Goal: Task Accomplishment & Management: Use online tool/utility

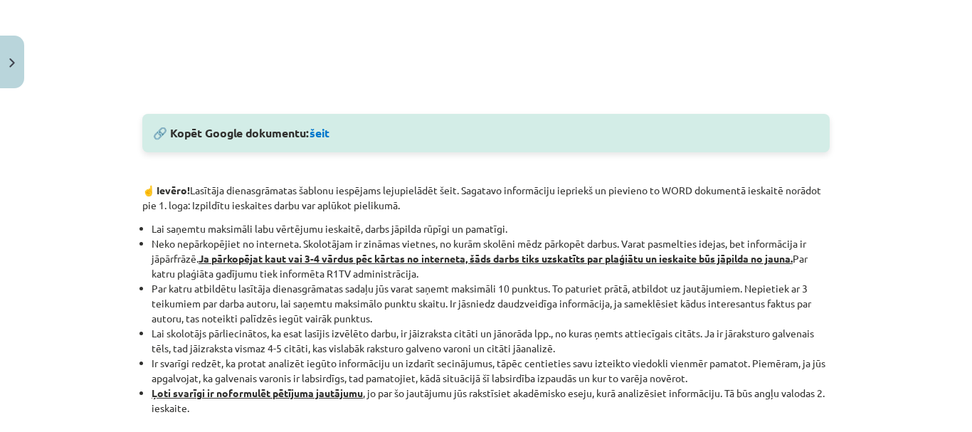
scroll to position [773, 0]
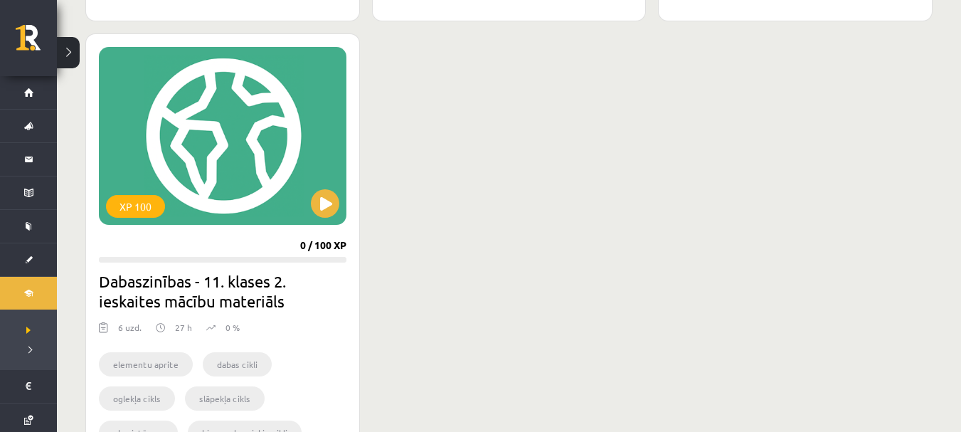
scroll to position [1713, 0]
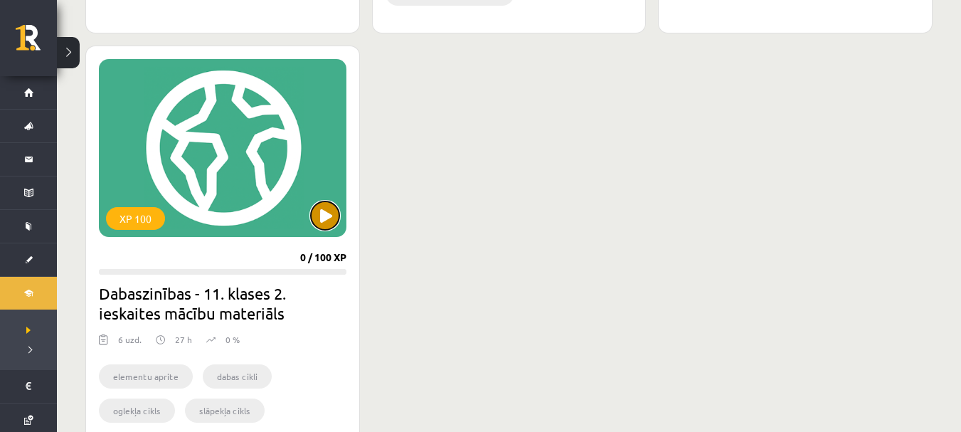
click at [339, 211] on button at bounding box center [325, 215] width 28 height 28
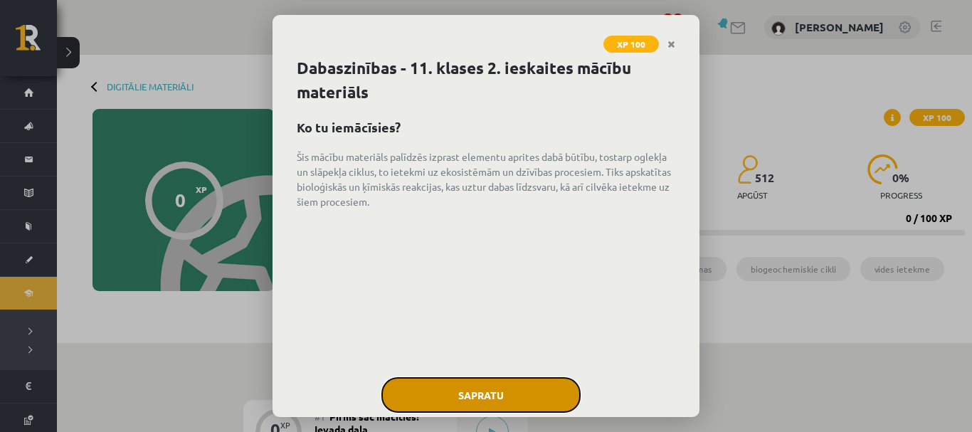
click at [499, 396] on button "Sapratu" at bounding box center [480, 395] width 199 height 36
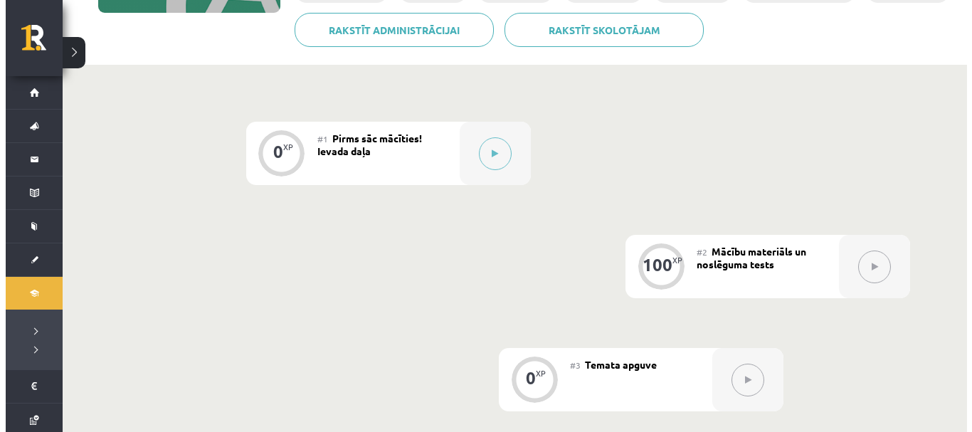
scroll to position [285, 0]
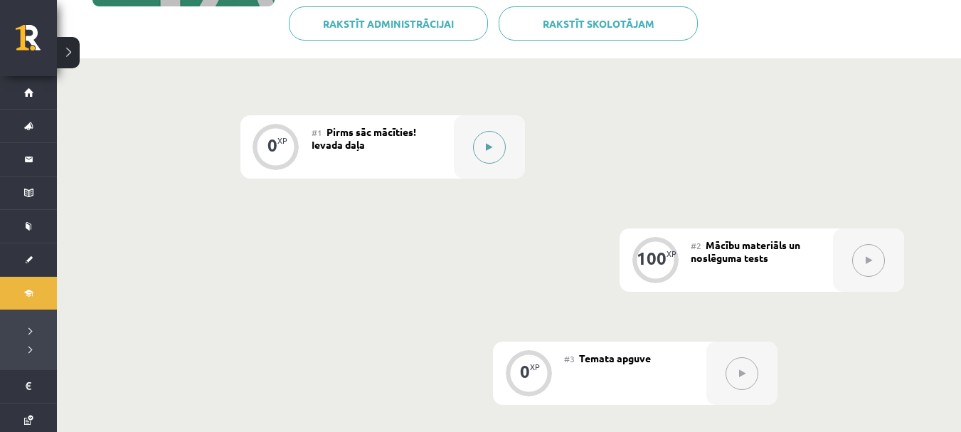
click at [495, 153] on button at bounding box center [489, 147] width 33 height 33
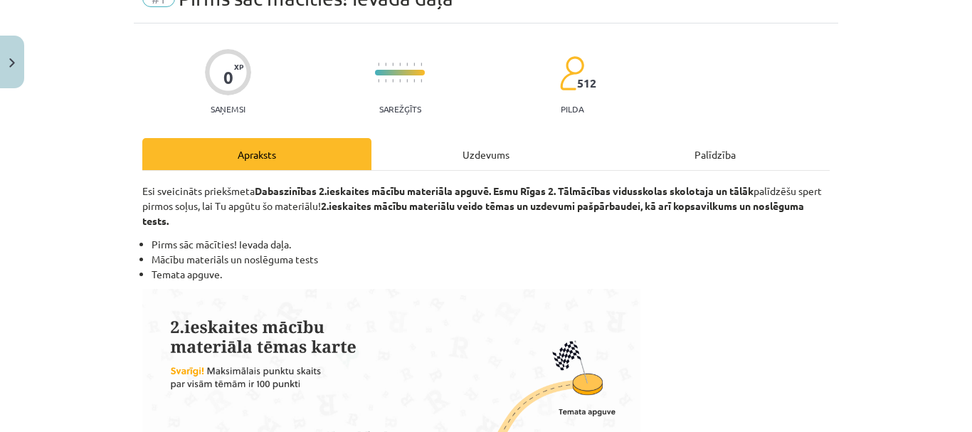
click at [484, 143] on div "Uzdevums" at bounding box center [485, 154] width 229 height 32
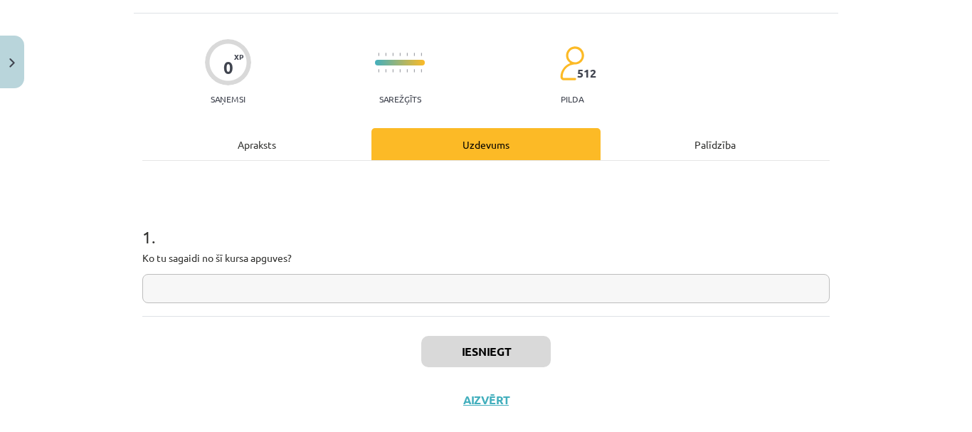
scroll to position [109, 0]
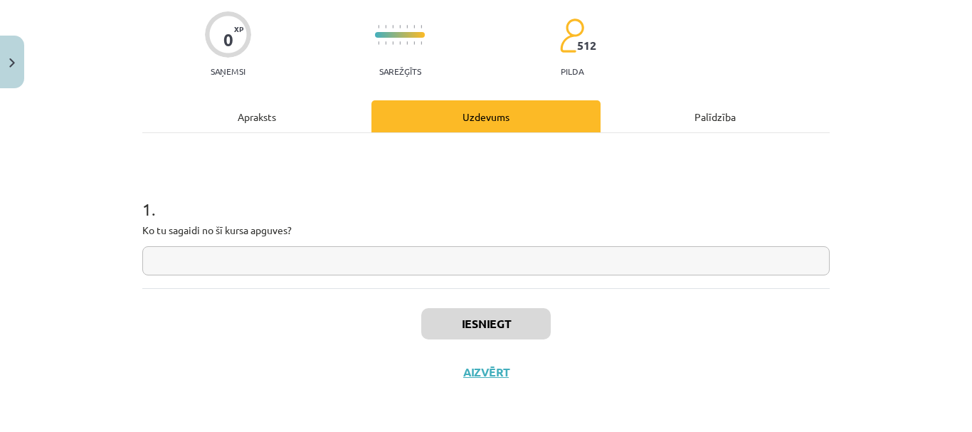
click at [446, 261] on input "text" at bounding box center [485, 260] width 687 height 29
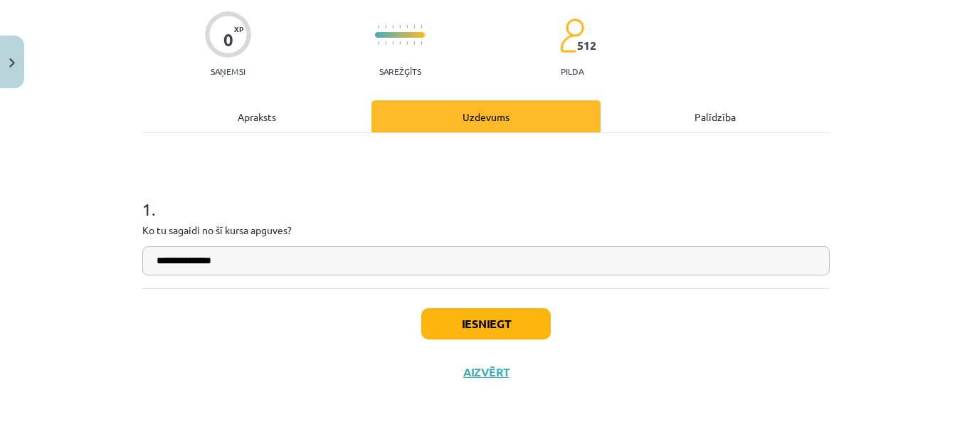
type input "**********"
click at [491, 320] on button "Iesniegt" at bounding box center [485, 323] width 129 height 31
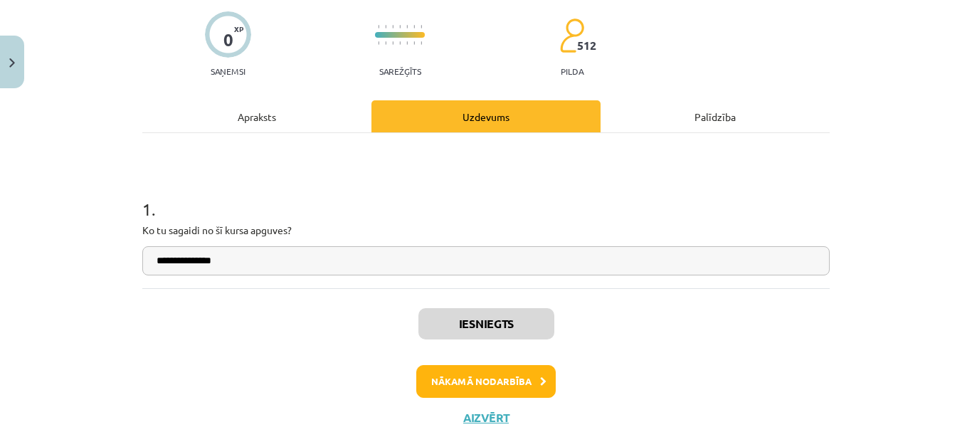
click at [436, 205] on h1 "1 ." at bounding box center [485, 196] width 687 height 44
click at [476, 390] on button "Nākamā nodarbība" at bounding box center [485, 381] width 139 height 33
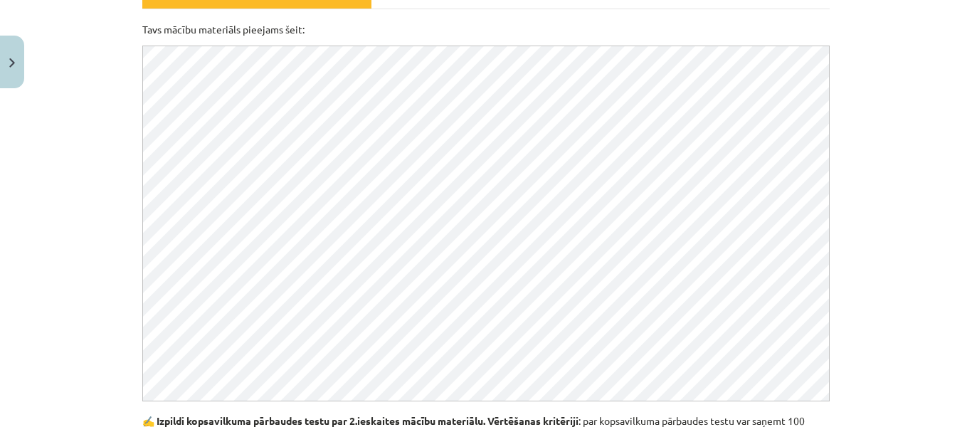
scroll to position [249, 0]
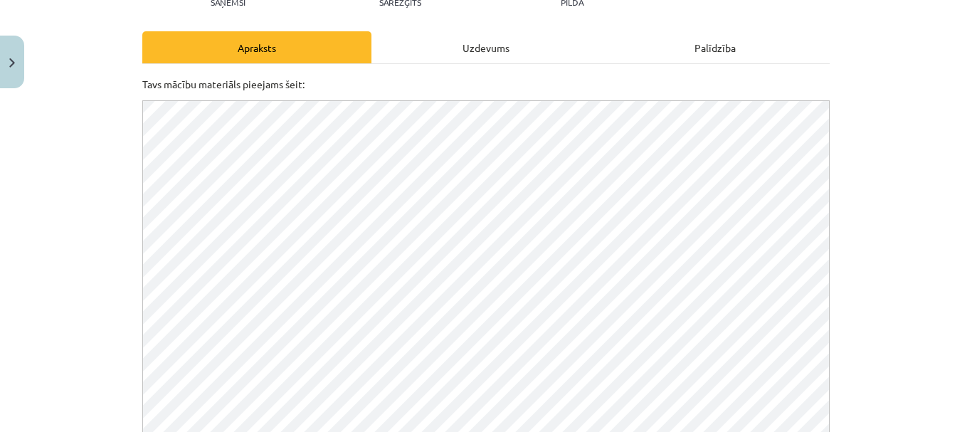
click at [466, 46] on div "Uzdevums" at bounding box center [485, 47] width 229 height 32
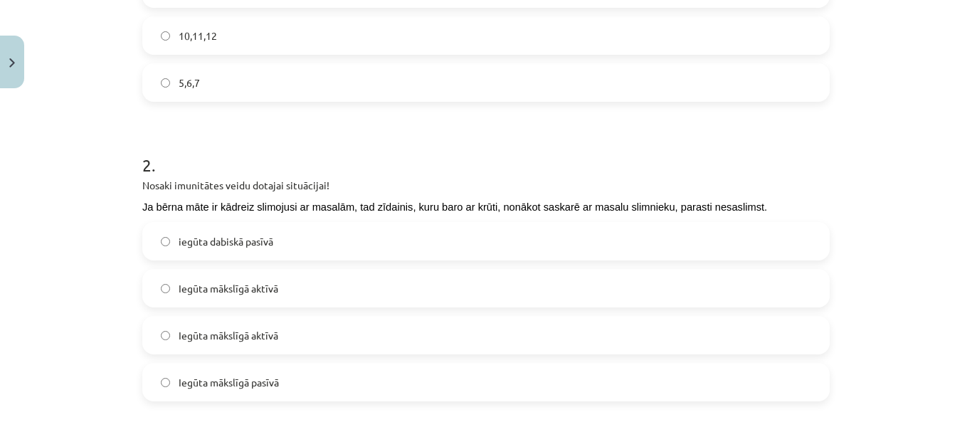
scroll to position [676, 0]
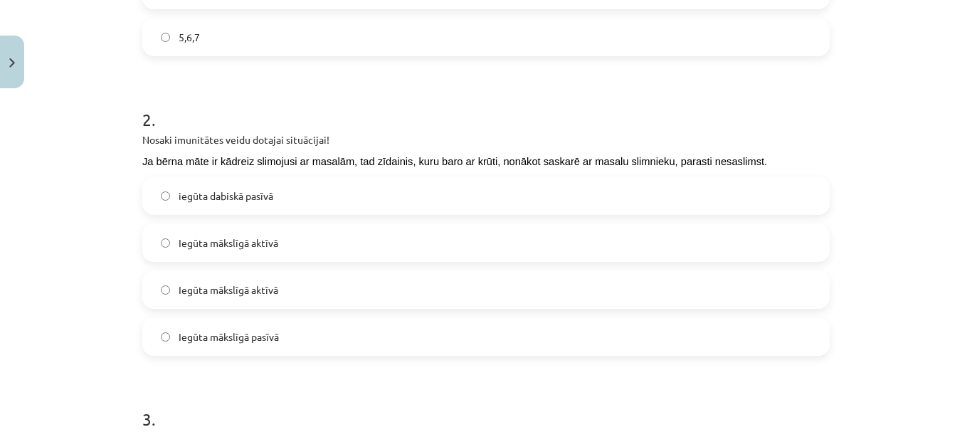
click at [155, 139] on p "Nosaki imunitātes veidu dotajai situācijai!" at bounding box center [485, 139] width 687 height 13
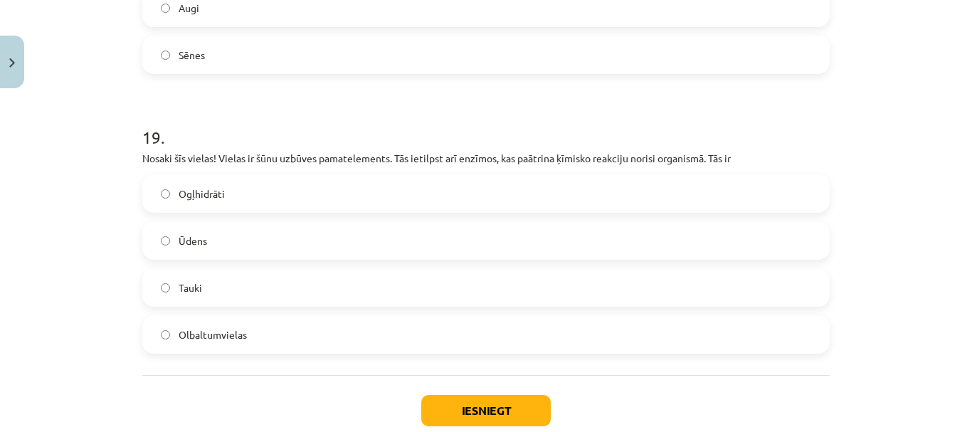
scroll to position [5741, 0]
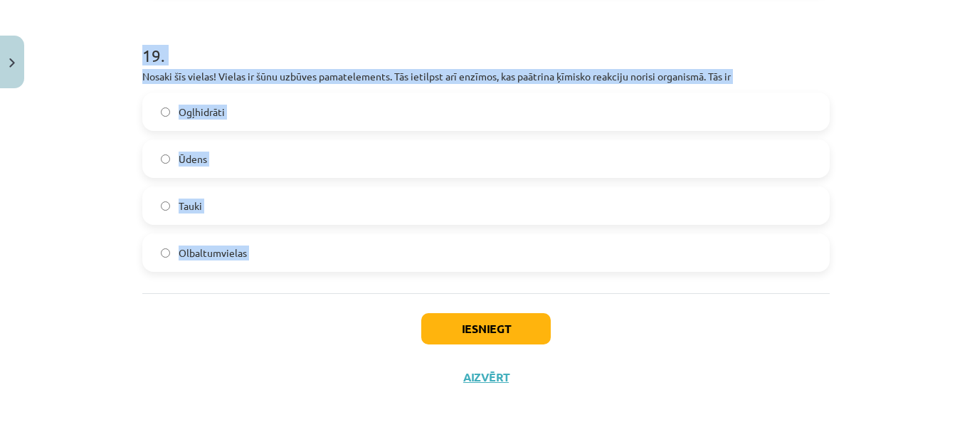
drag, startPoint x: 155, startPoint y: 139, endPoint x: 426, endPoint y: 253, distance: 294.2
copy form "Loremi dolorsitam conse adipisc elitseddoe! Te incid utla et dolorem aliquaeni …"
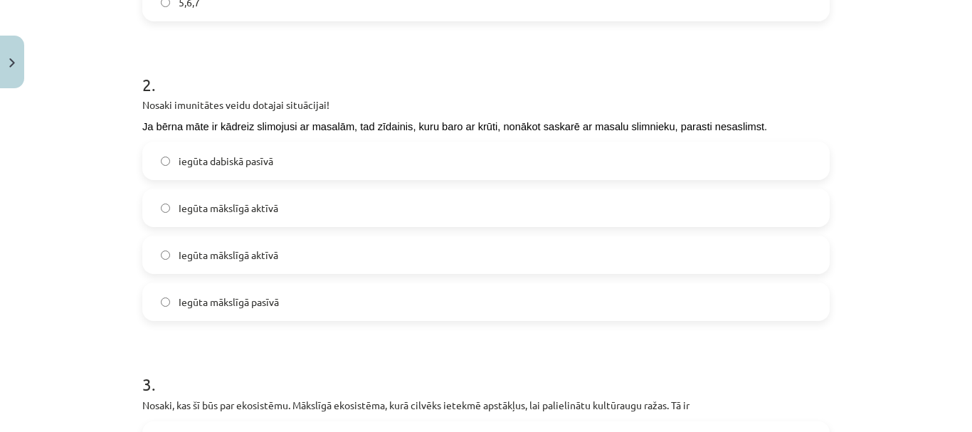
scroll to position [711, 0]
click at [322, 156] on label "iegūta dabiskā pasīvā" at bounding box center [486, 160] width 684 height 36
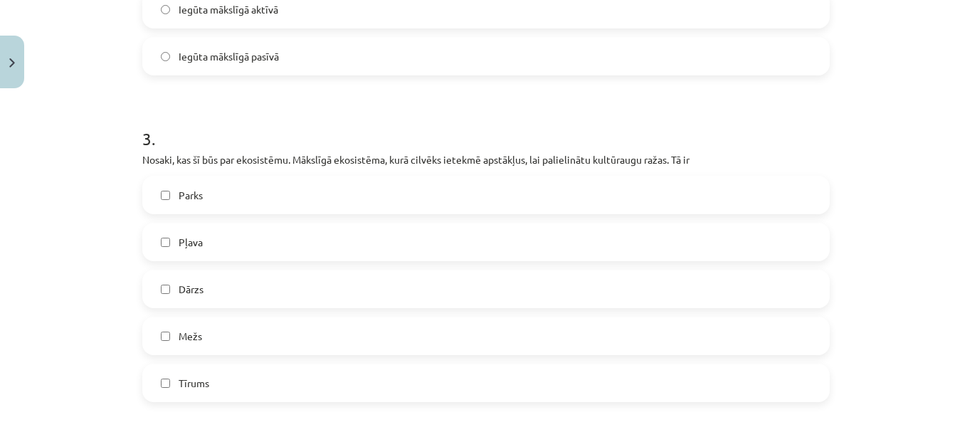
scroll to position [996, 0]
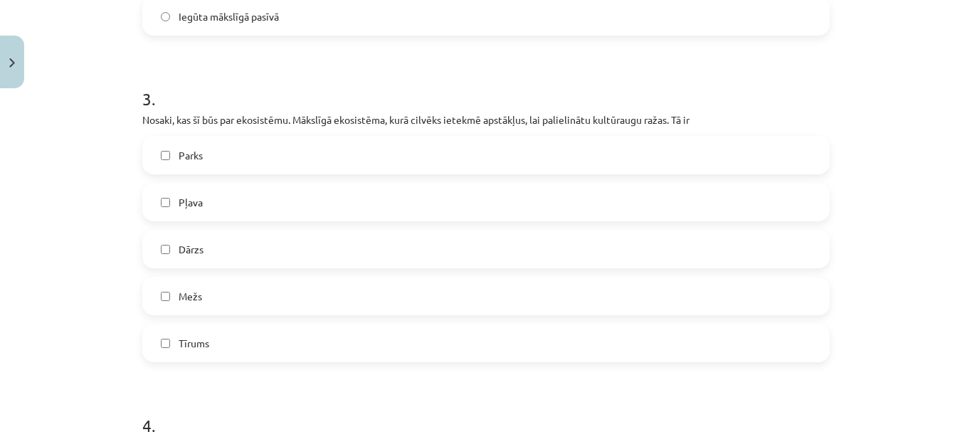
click at [243, 334] on label "Tīrums" at bounding box center [486, 343] width 684 height 36
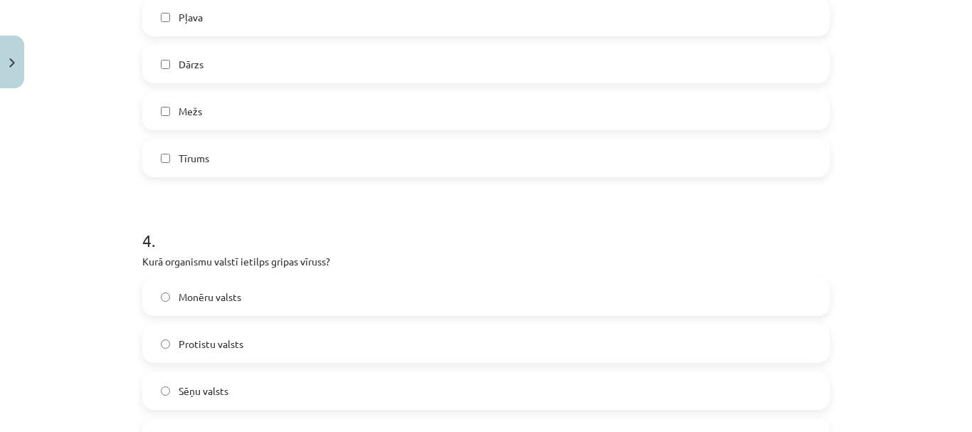
scroll to position [1280, 0]
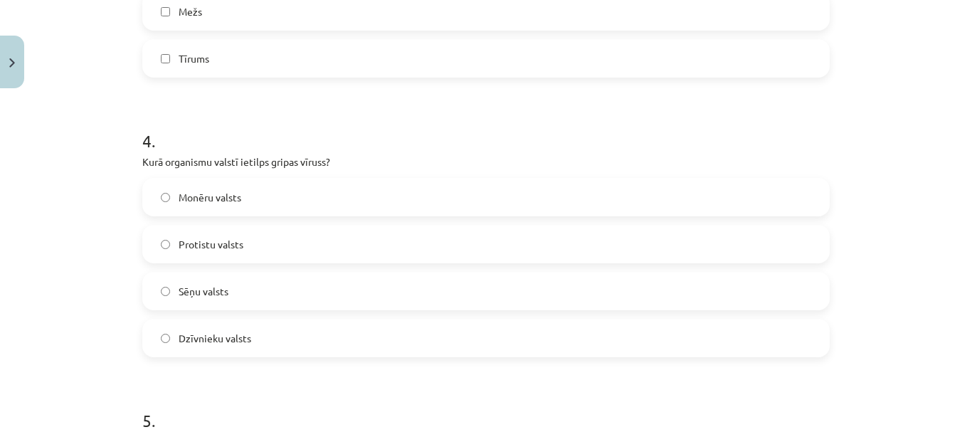
click at [288, 241] on label "Protistu valsts" at bounding box center [486, 244] width 684 height 36
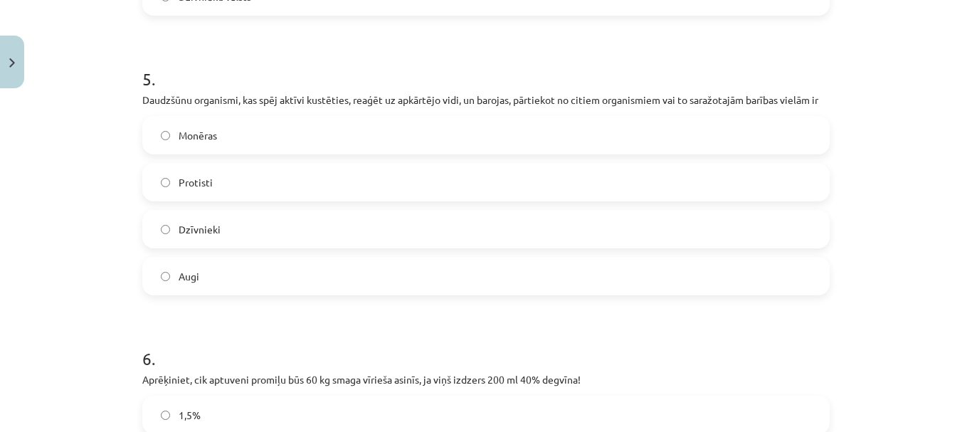
scroll to position [1636, 0]
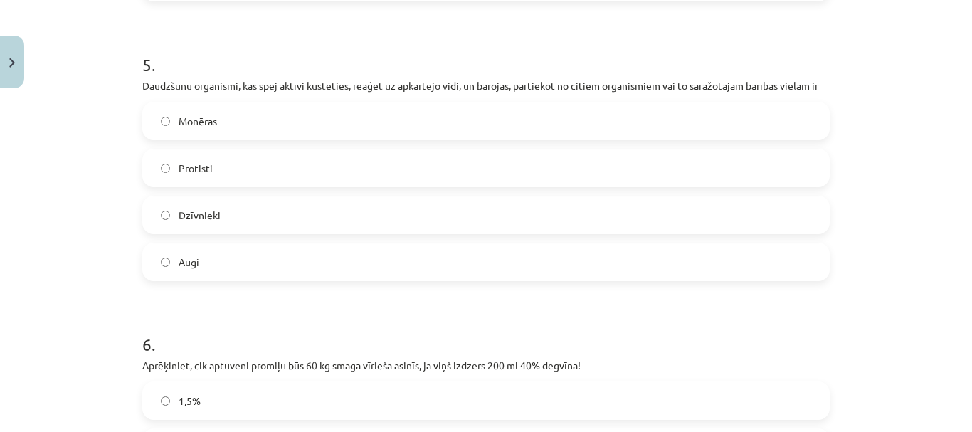
click at [276, 233] on div "Dzīvnieki" at bounding box center [485, 215] width 687 height 38
click at [276, 216] on label "Dzīvnieki" at bounding box center [486, 215] width 684 height 36
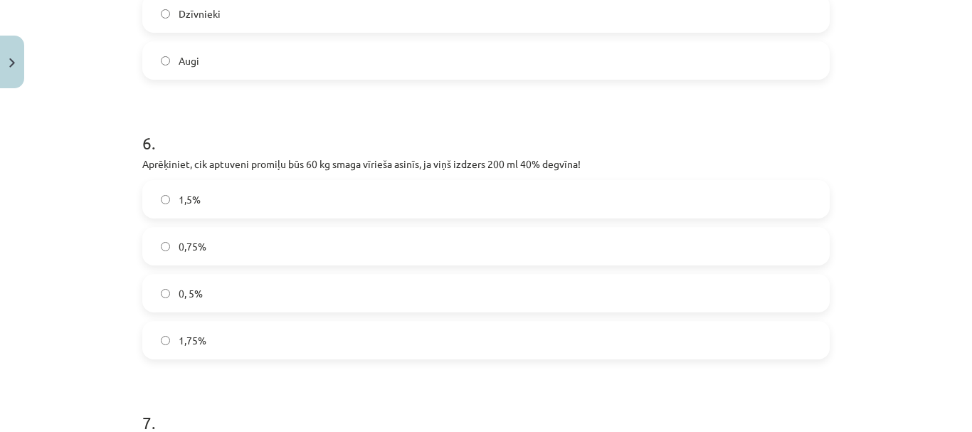
scroll to position [1849, 0]
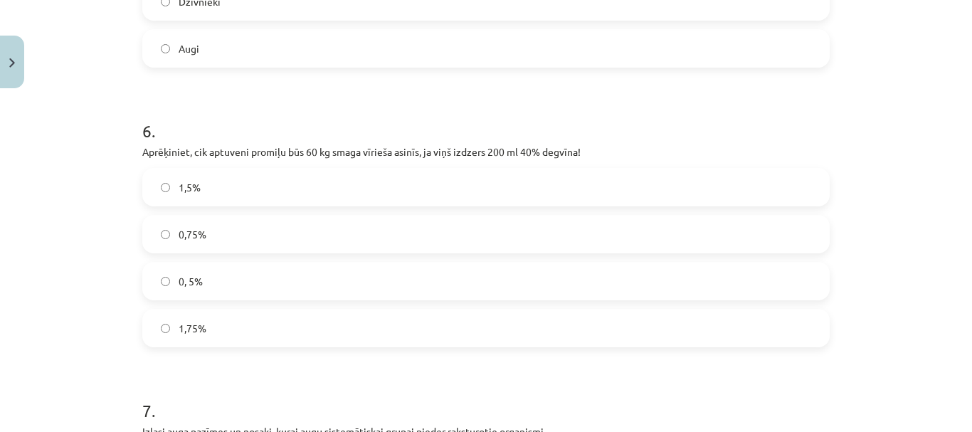
click at [272, 191] on label "1,5%" at bounding box center [486, 187] width 684 height 36
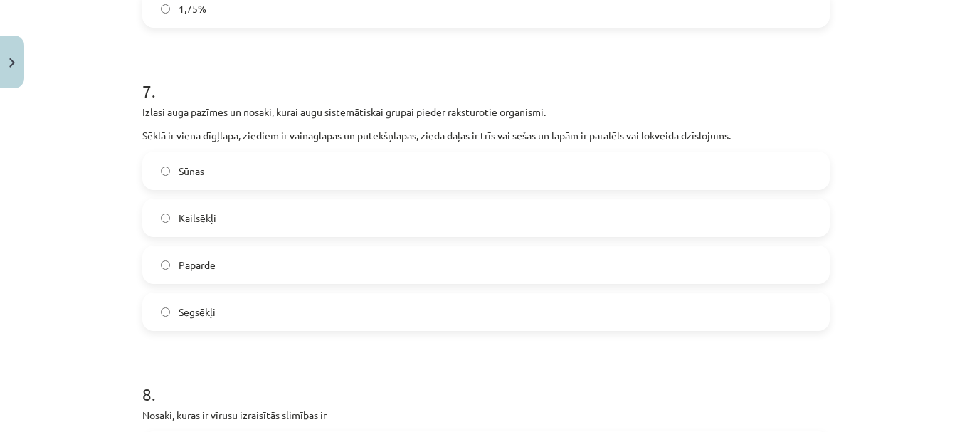
scroll to position [2205, 0]
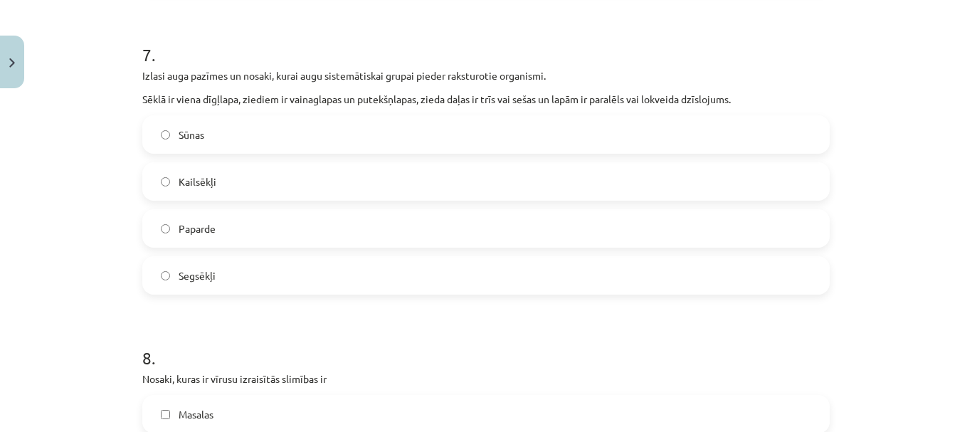
click at [262, 271] on label "Segsēkļi" at bounding box center [486, 275] width 684 height 36
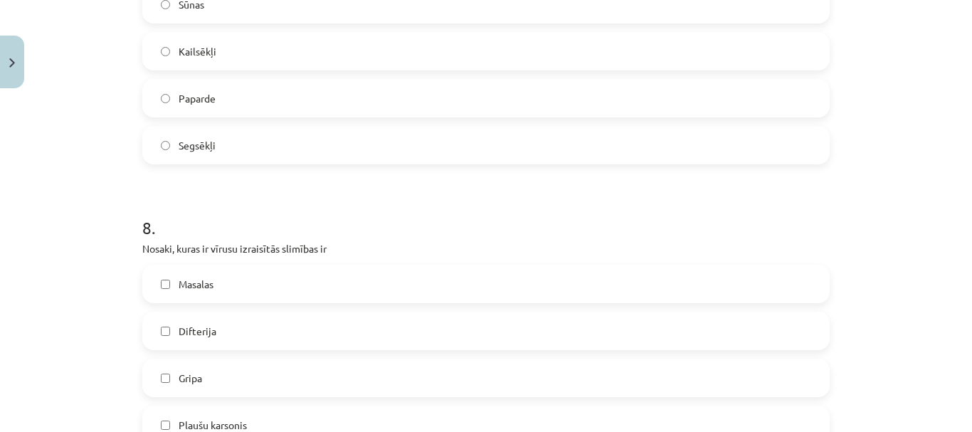
scroll to position [2347, 0]
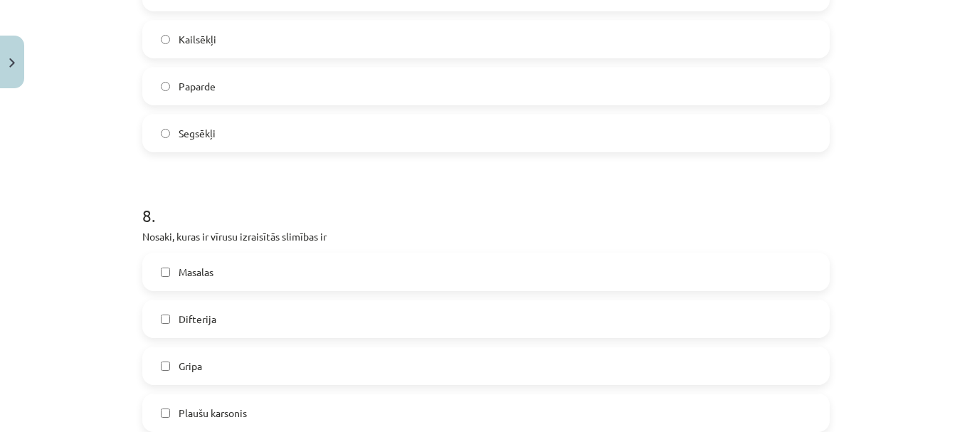
click at [264, 267] on label "Masalas" at bounding box center [486, 272] width 684 height 36
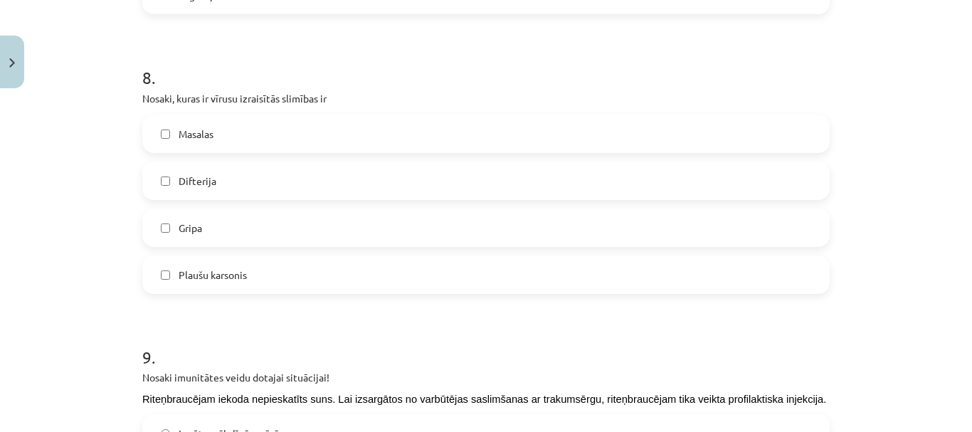
scroll to position [2489, 0]
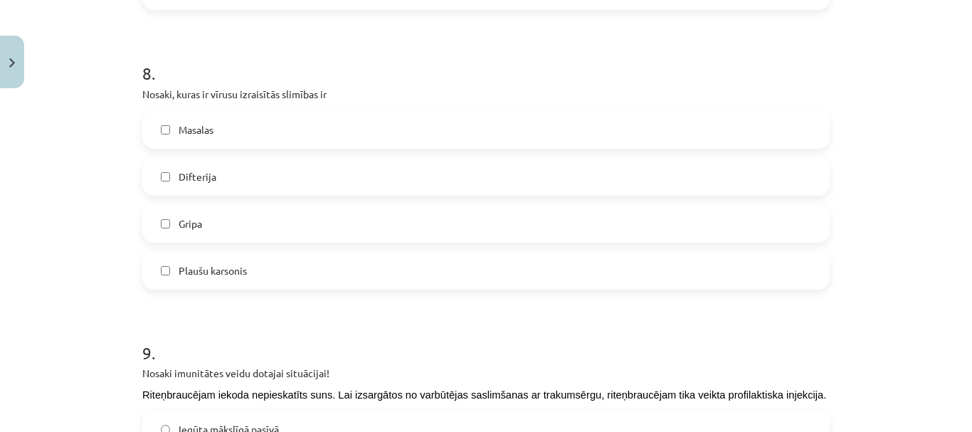
click at [287, 233] on label "Gripa" at bounding box center [486, 224] width 684 height 36
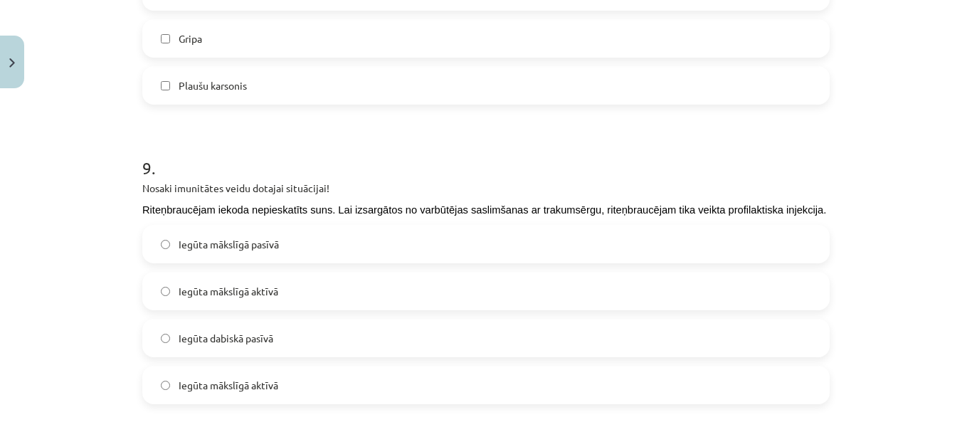
scroll to position [2703, 0]
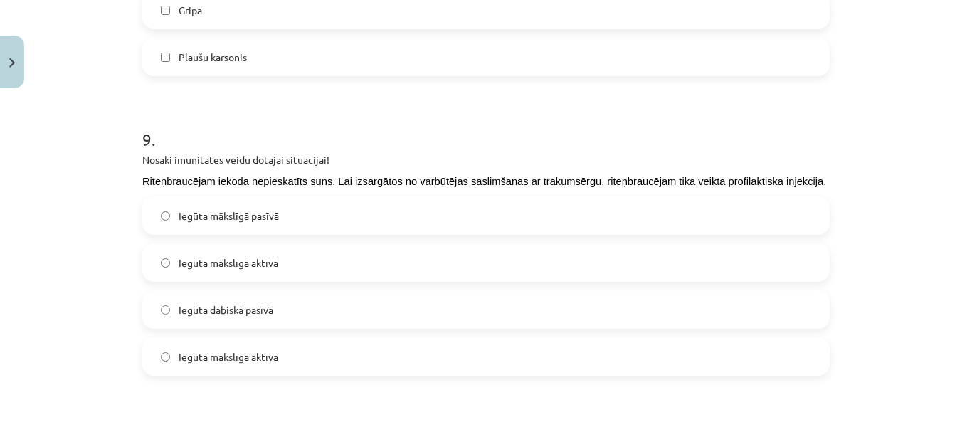
click at [307, 262] on label "Iegūta mākslīgā aktīvā" at bounding box center [486, 263] width 684 height 36
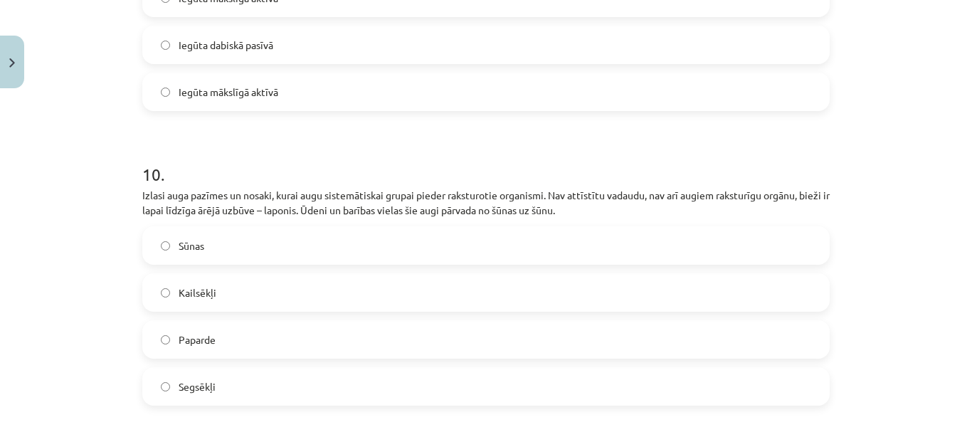
scroll to position [2987, 0]
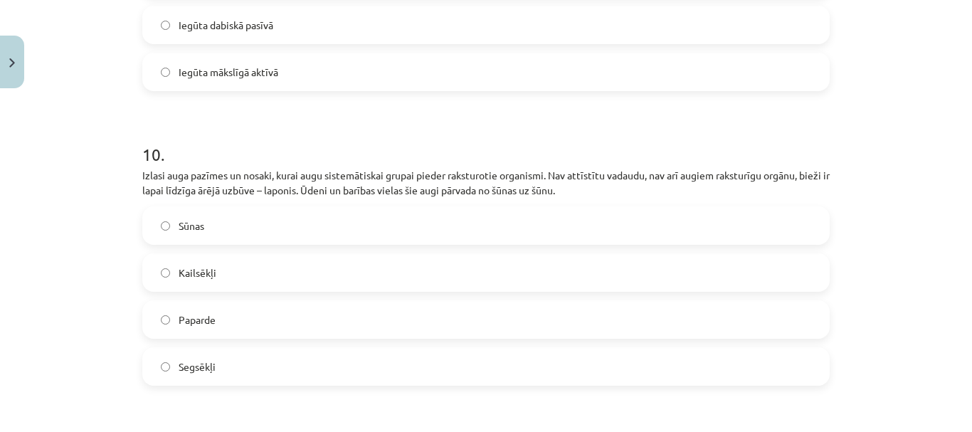
click at [243, 221] on label "Sūnas" at bounding box center [486, 226] width 684 height 36
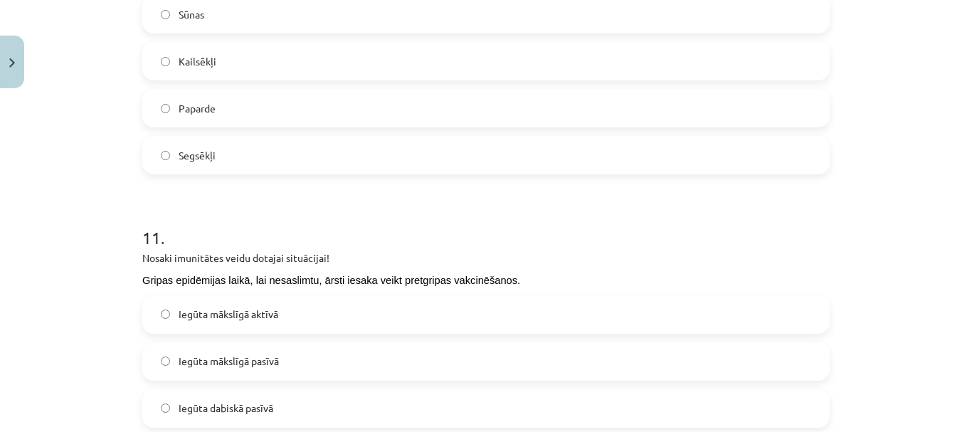
scroll to position [3343, 0]
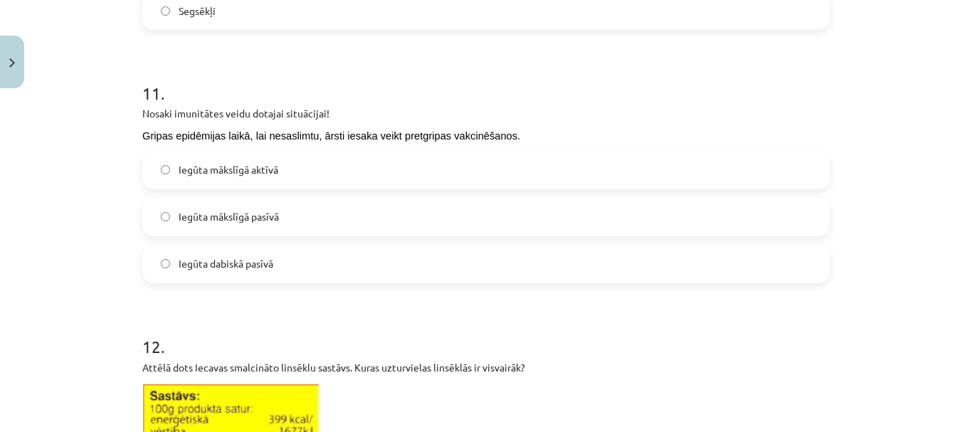
click at [306, 174] on label "Iegūta mākslīgā aktīvā" at bounding box center [486, 170] width 684 height 36
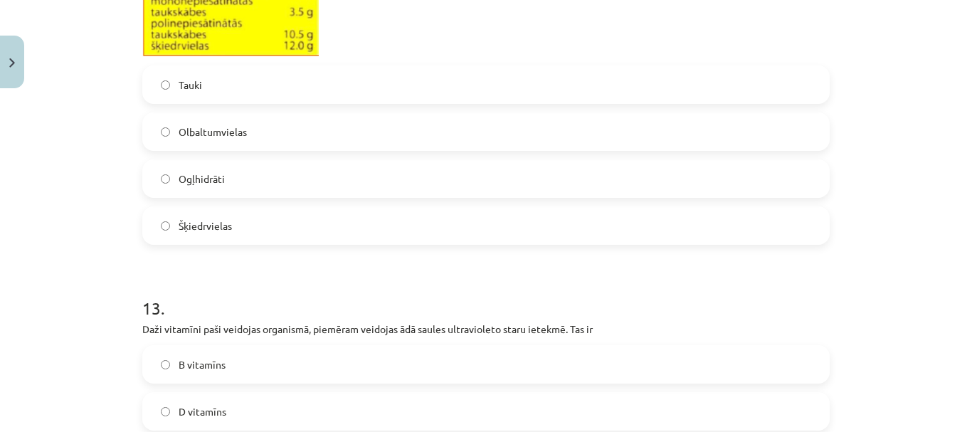
click at [254, 85] on label "Tauki" at bounding box center [486, 85] width 684 height 36
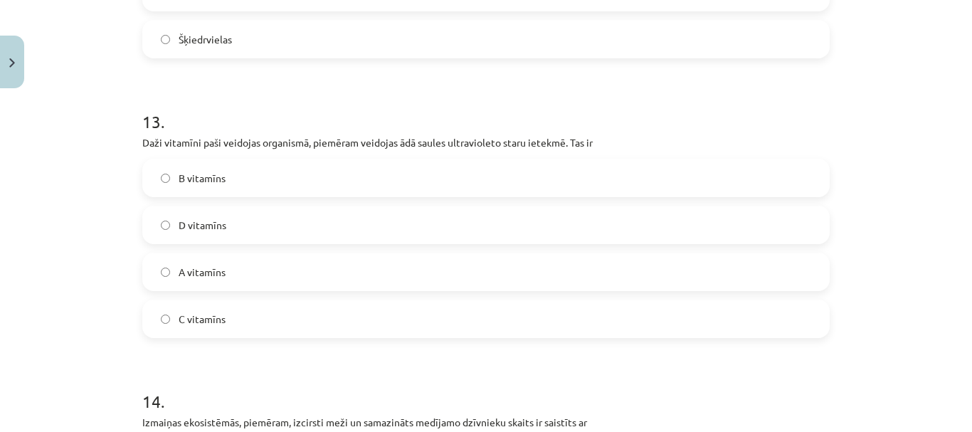
scroll to position [4054, 0]
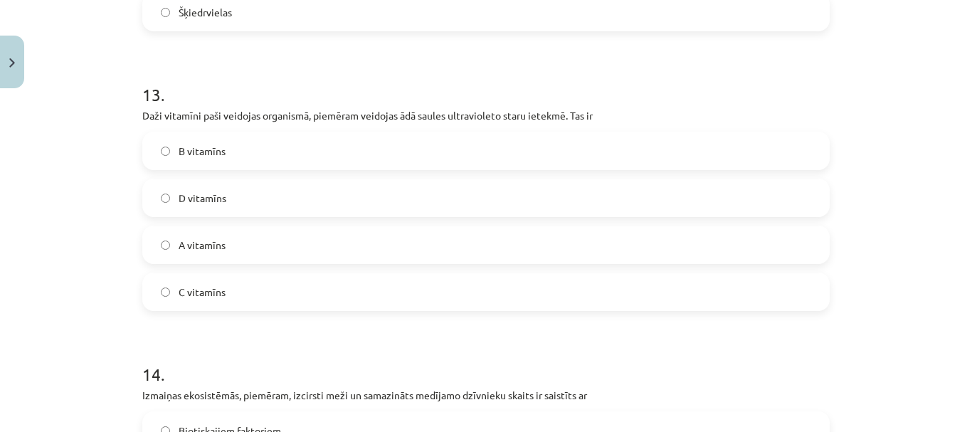
click at [247, 195] on label "D vitamīns" at bounding box center [486, 198] width 684 height 36
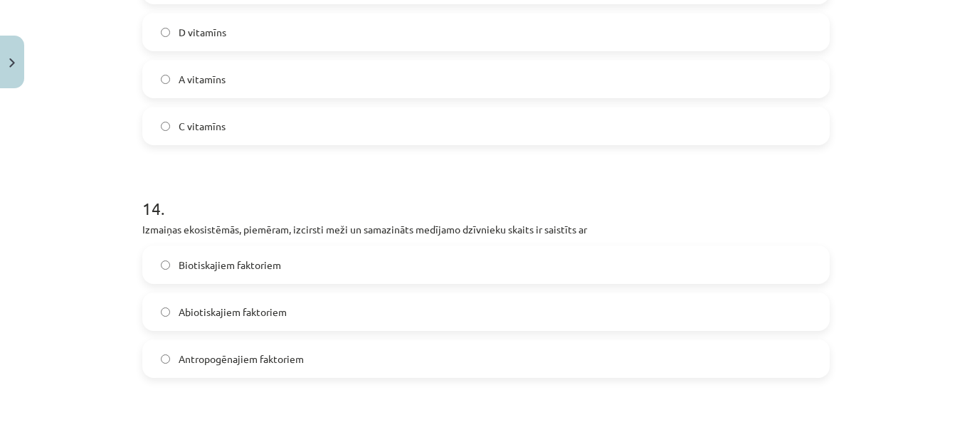
scroll to position [4339, 0]
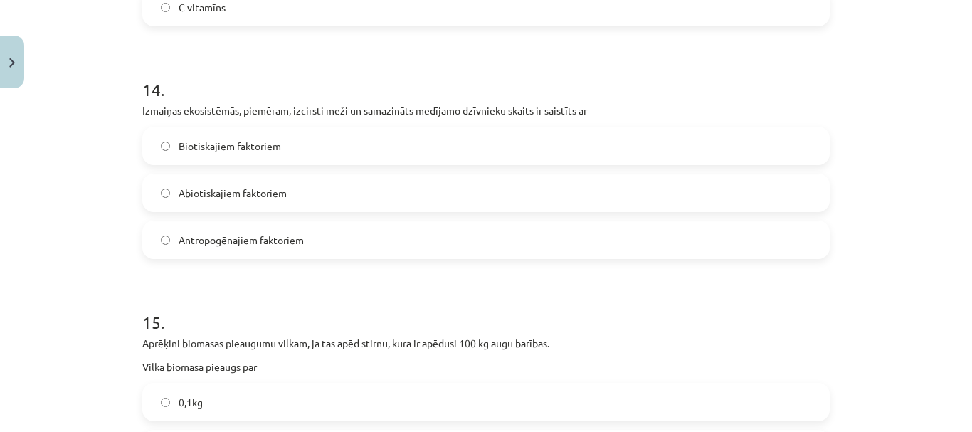
click at [252, 238] on span "Antropogēnajiem faktoriem" at bounding box center [241, 240] width 125 height 15
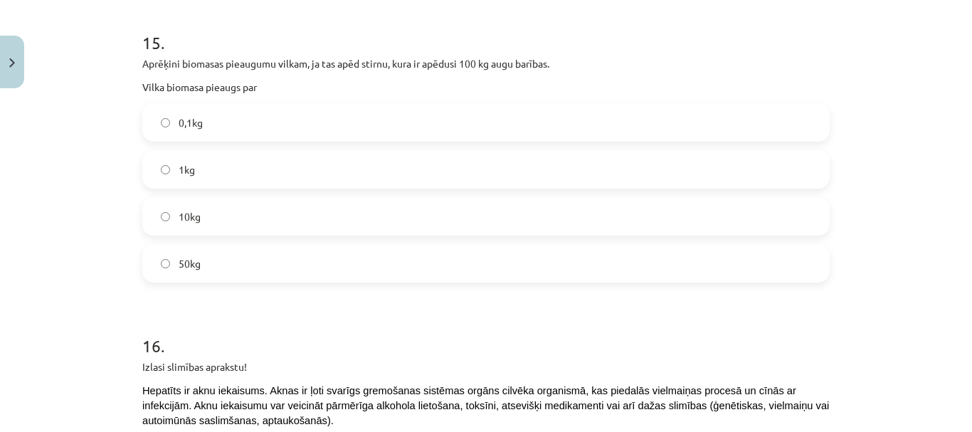
scroll to position [4623, 0]
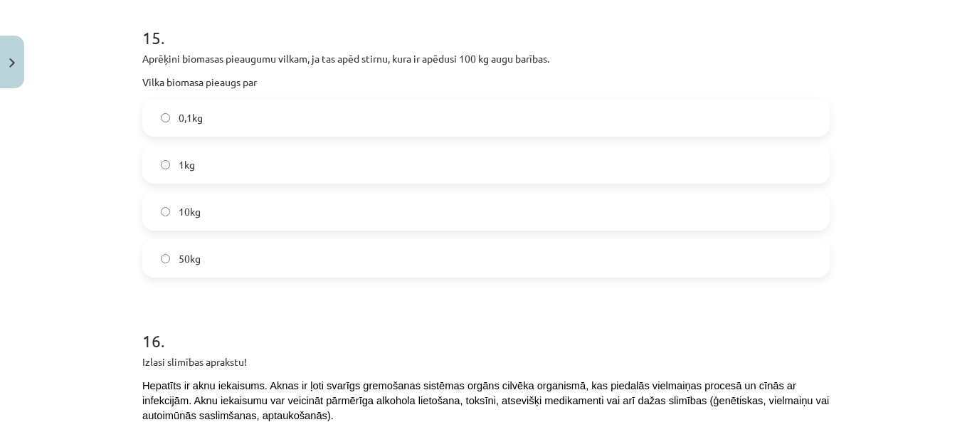
click at [291, 216] on label "10kg" at bounding box center [486, 211] width 684 height 36
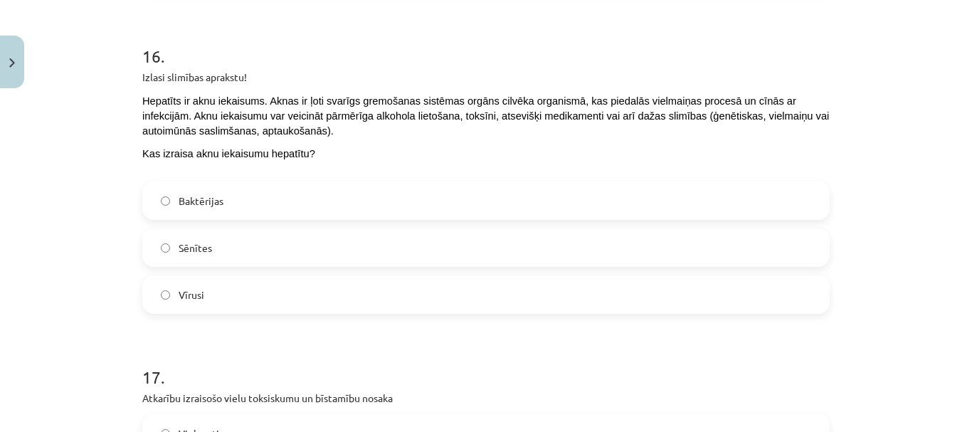
click at [280, 289] on label "Vīrusi" at bounding box center [486, 295] width 684 height 36
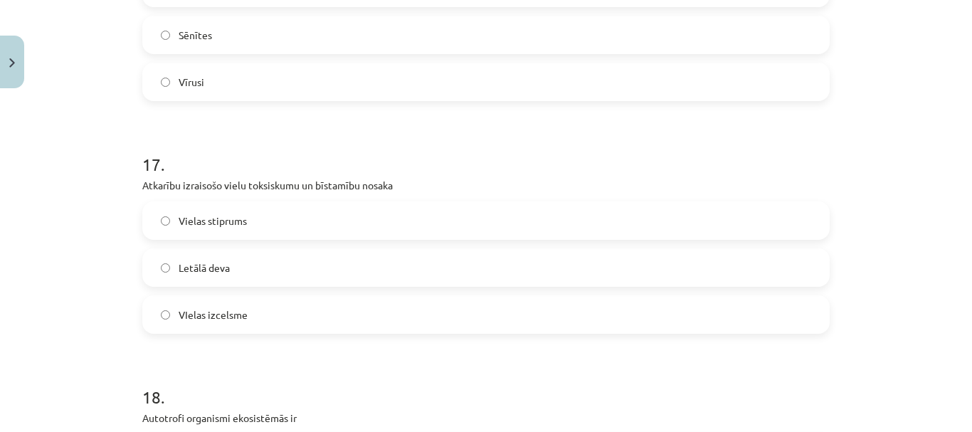
scroll to position [5121, 0]
click at [256, 260] on label "Letālā deva" at bounding box center [486, 267] width 684 height 36
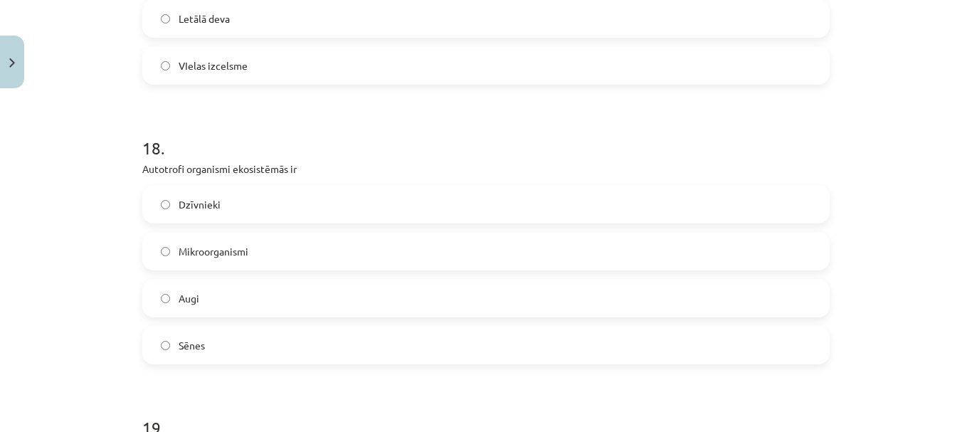
scroll to position [5406, 0]
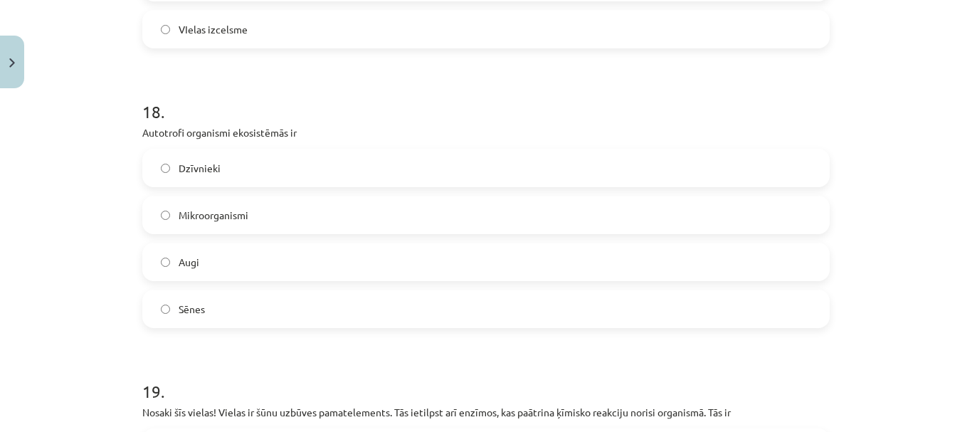
click at [250, 263] on label "Augi" at bounding box center [486, 262] width 684 height 36
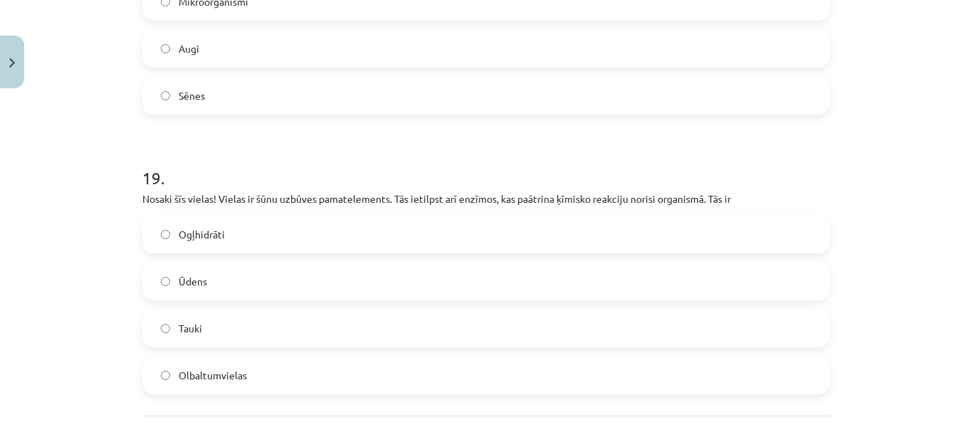
scroll to position [5690, 0]
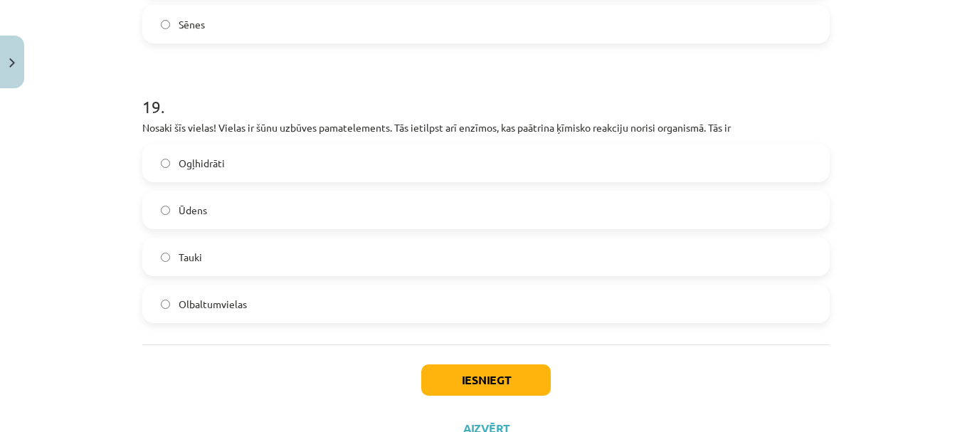
click at [247, 302] on label "Olbaltumvielas" at bounding box center [486, 304] width 684 height 36
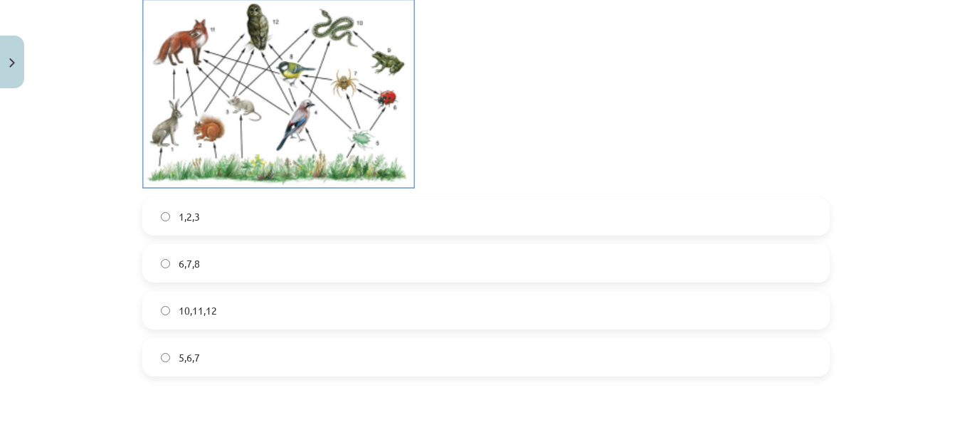
scroll to position [285, 0]
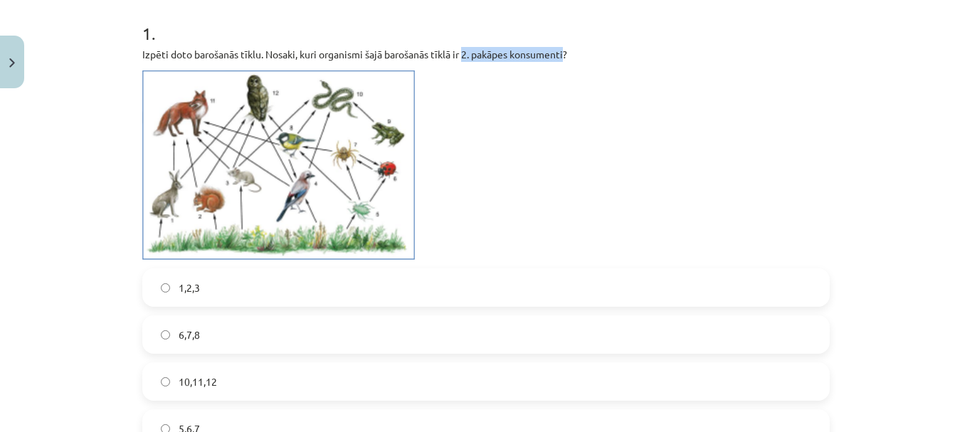
drag, startPoint x: 462, startPoint y: 55, endPoint x: 565, endPoint y: 59, distance: 103.9
click at [565, 59] on p "Izpēti doto barošanās tīklu. Nosaki, kuri organismi šajā barošanās tīklā ir 2. …" at bounding box center [485, 54] width 687 height 15
copy p "2. pakāpes konsumenti"
click at [206, 293] on label "1,2,3" at bounding box center [486, 288] width 684 height 36
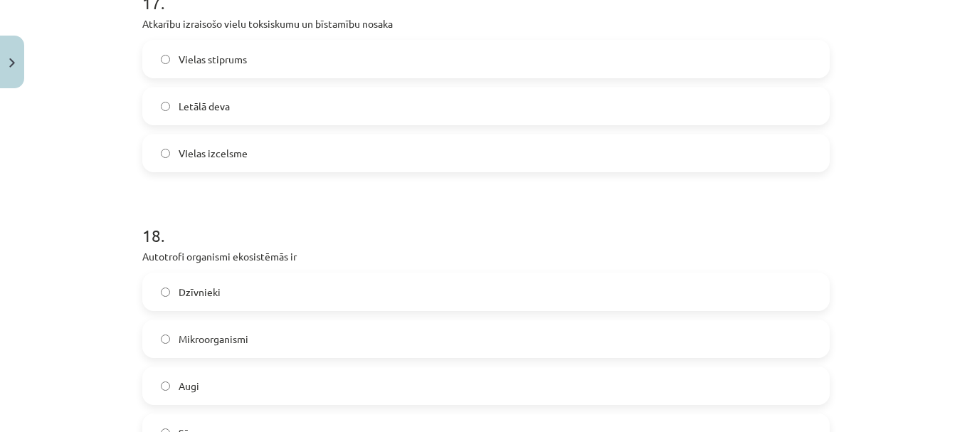
scroll to position [5741, 0]
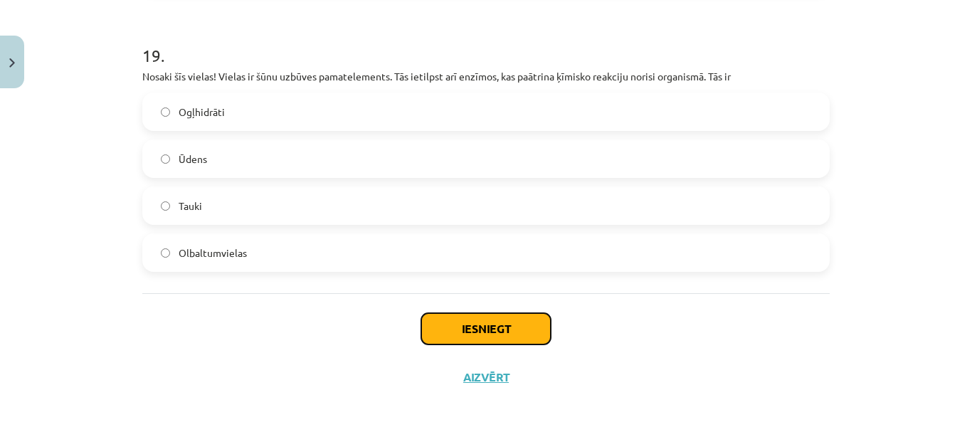
click at [425, 317] on button "Iesniegt" at bounding box center [485, 328] width 129 height 31
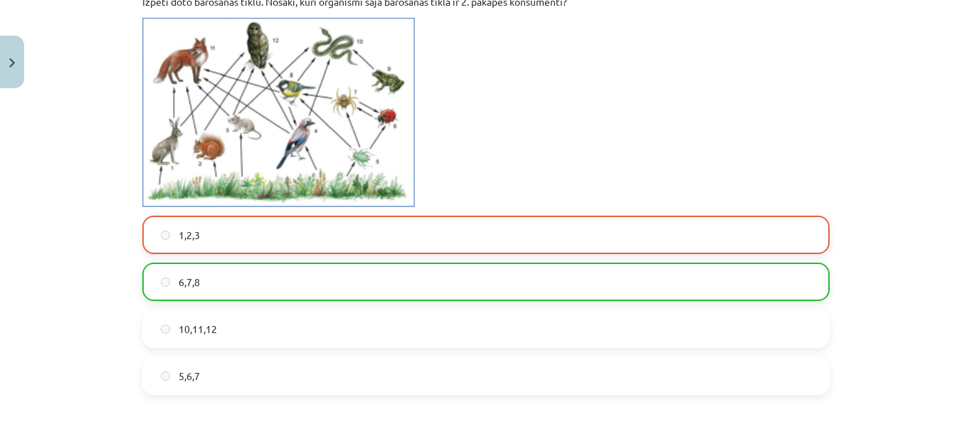
scroll to position [336, 0]
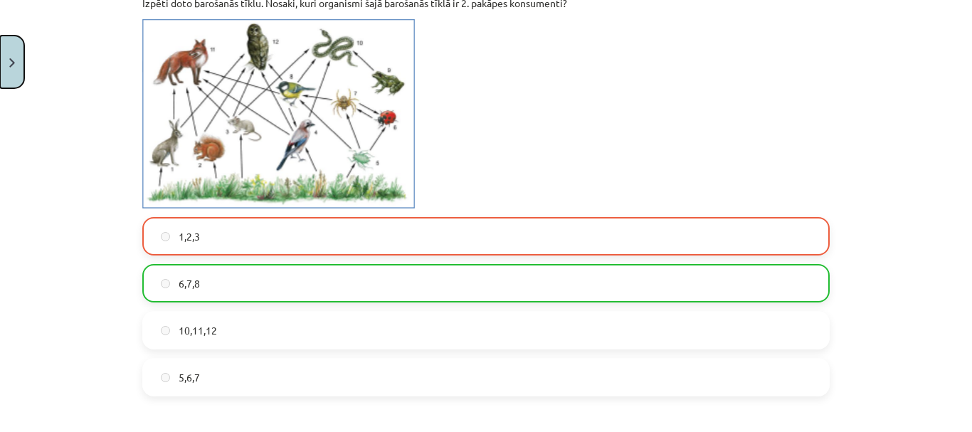
click at [13, 56] on button "Close" at bounding box center [12, 62] width 24 height 53
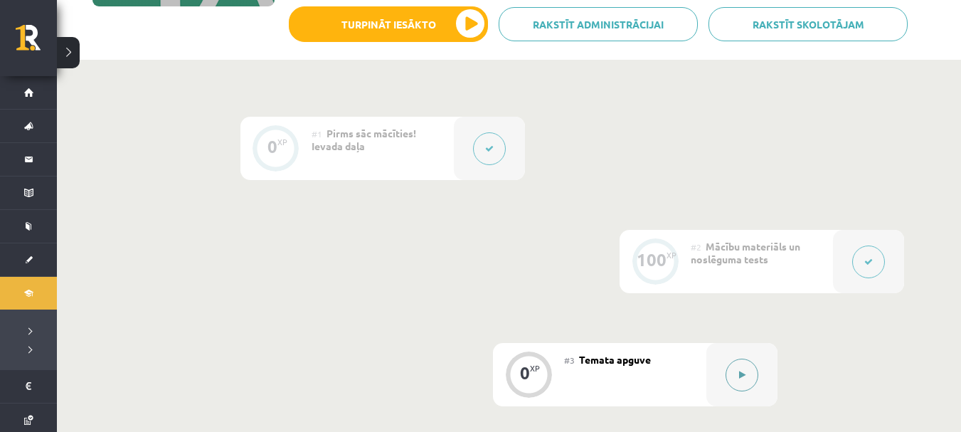
click at [757, 375] on button at bounding box center [741, 374] width 33 height 33
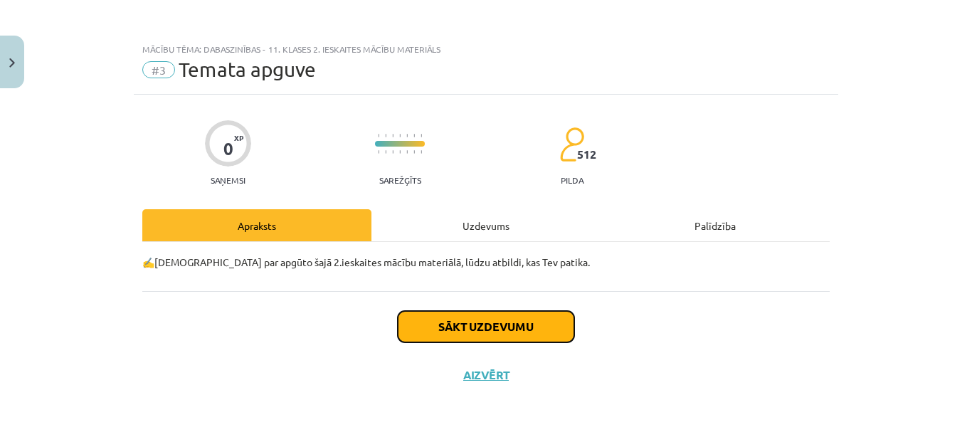
click at [497, 317] on button "Sākt uzdevumu" at bounding box center [486, 326] width 176 height 31
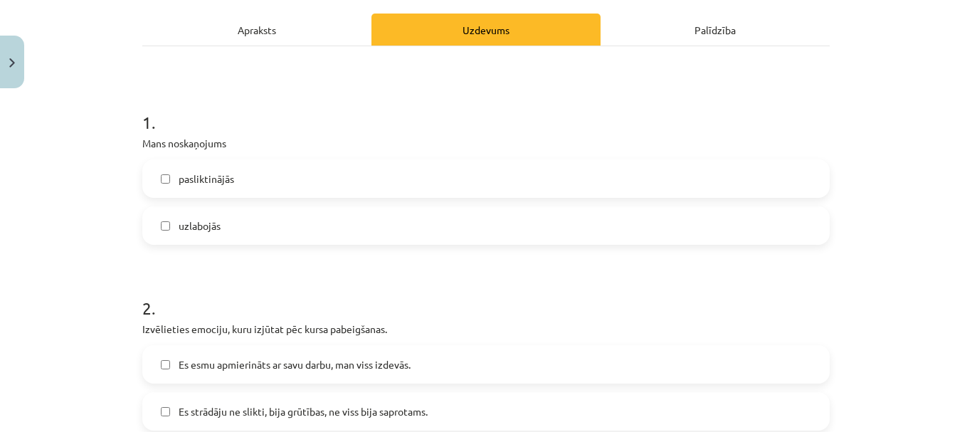
scroll to position [216, 0]
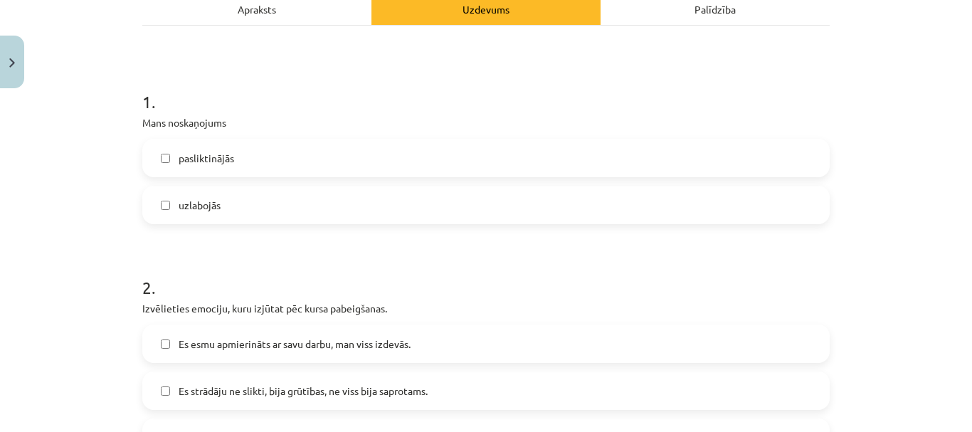
click at [265, 207] on label "uzlabojās" at bounding box center [486, 205] width 684 height 36
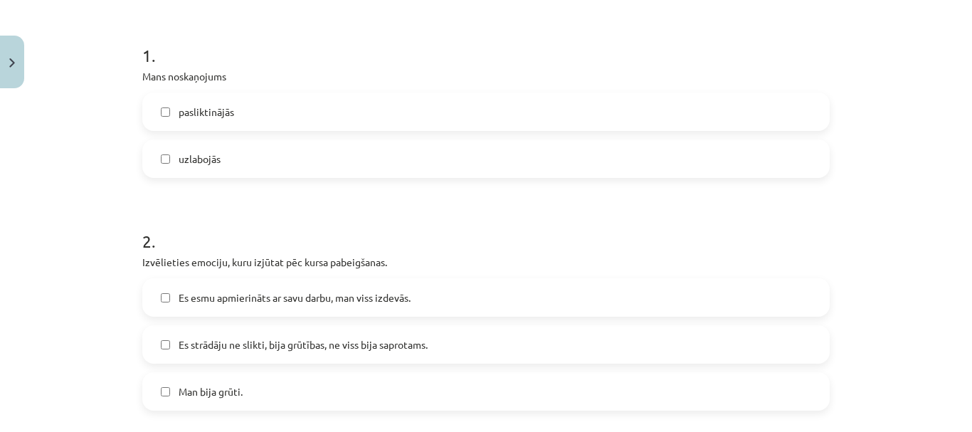
scroll to position [358, 0]
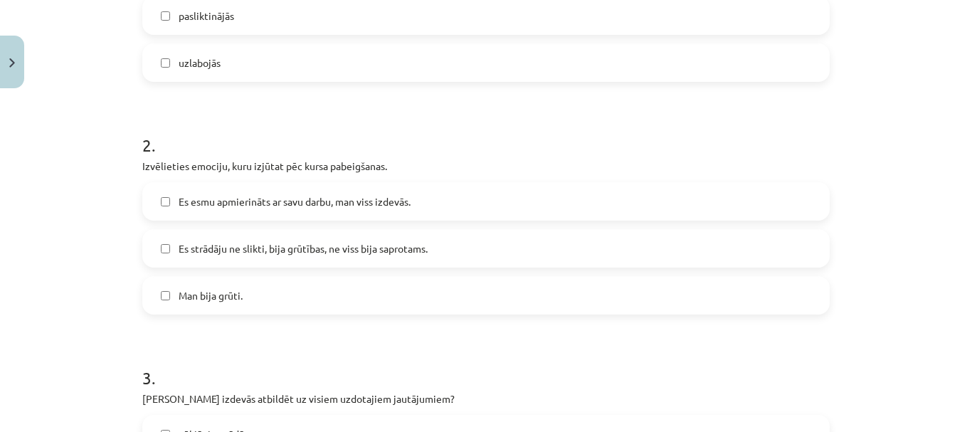
click at [306, 252] on span "Es strādāju ne slikti, bija grūtības, ne viss bija saprotams." at bounding box center [303, 248] width 249 height 15
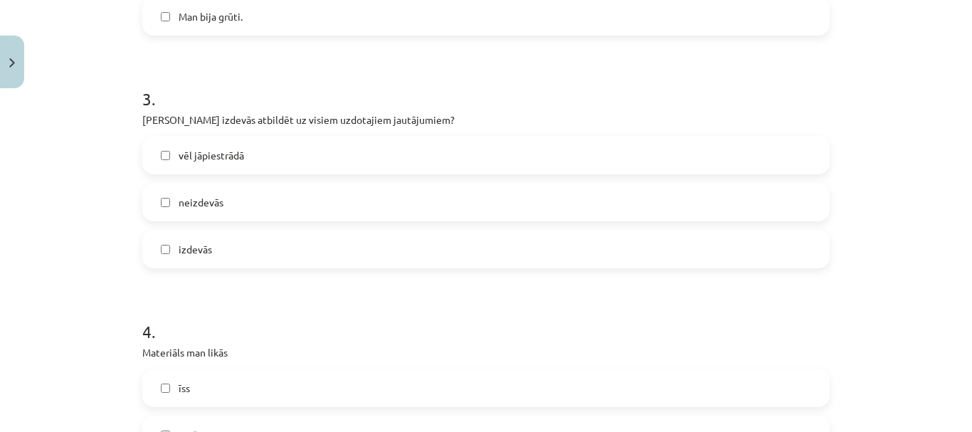
scroll to position [643, 0]
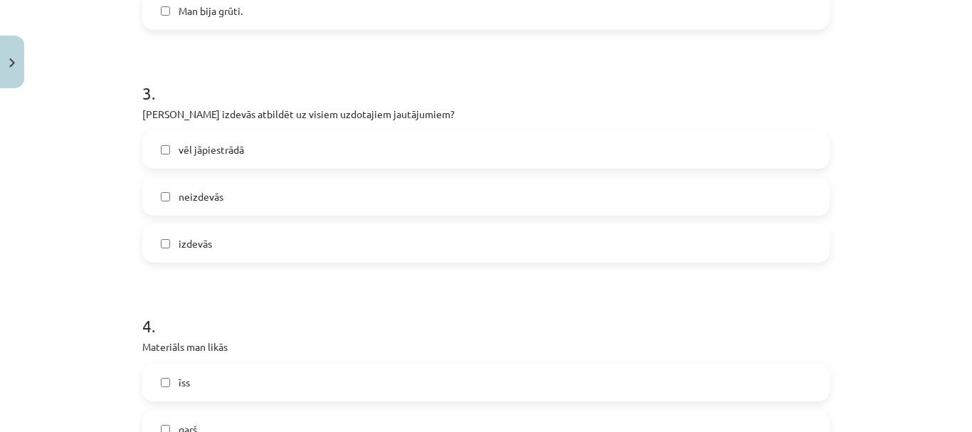
click at [297, 150] on label "vēl jāpiestrādā" at bounding box center [486, 150] width 684 height 36
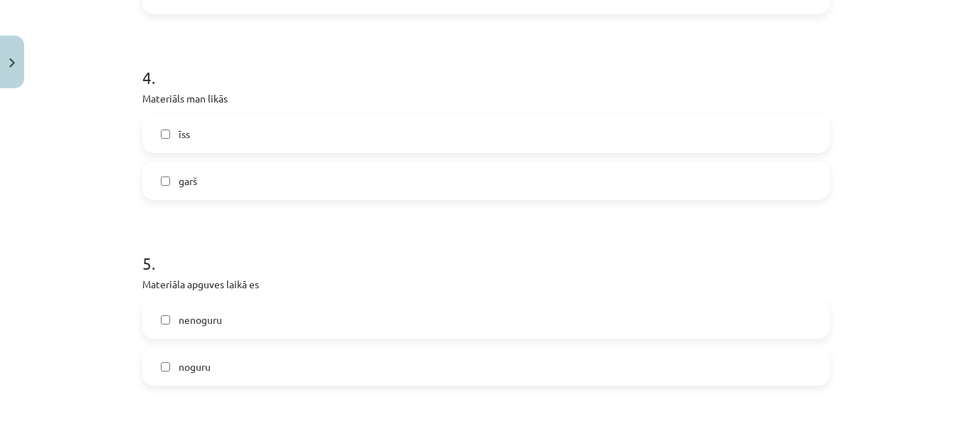
scroll to position [927, 0]
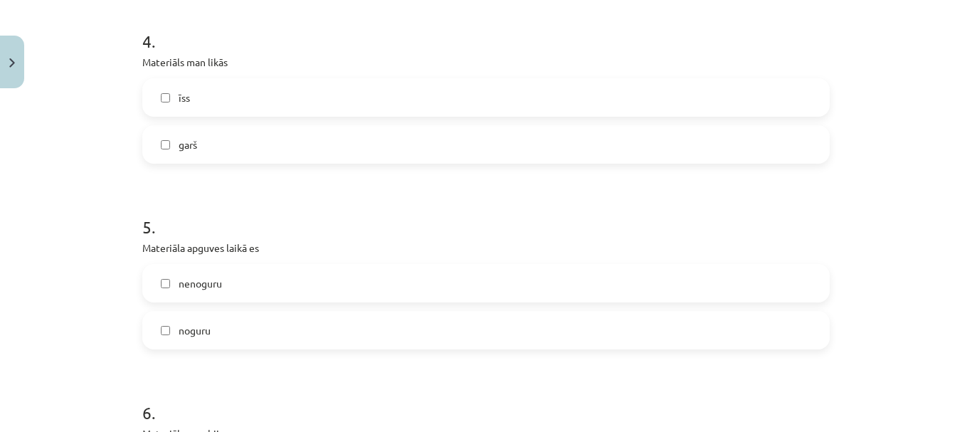
click at [293, 150] on label "garš" at bounding box center [486, 145] width 684 height 36
click at [265, 87] on label "īss" at bounding box center [486, 98] width 684 height 36
click at [277, 99] on label "īss" at bounding box center [486, 98] width 684 height 36
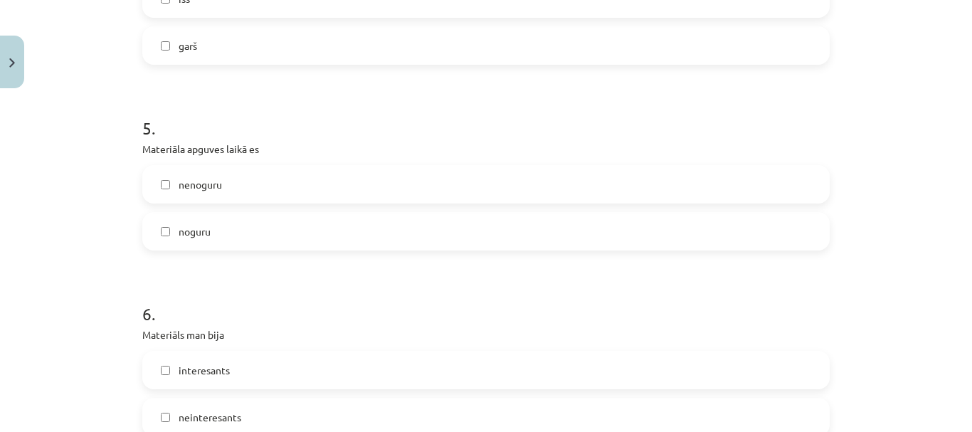
scroll to position [1070, 0]
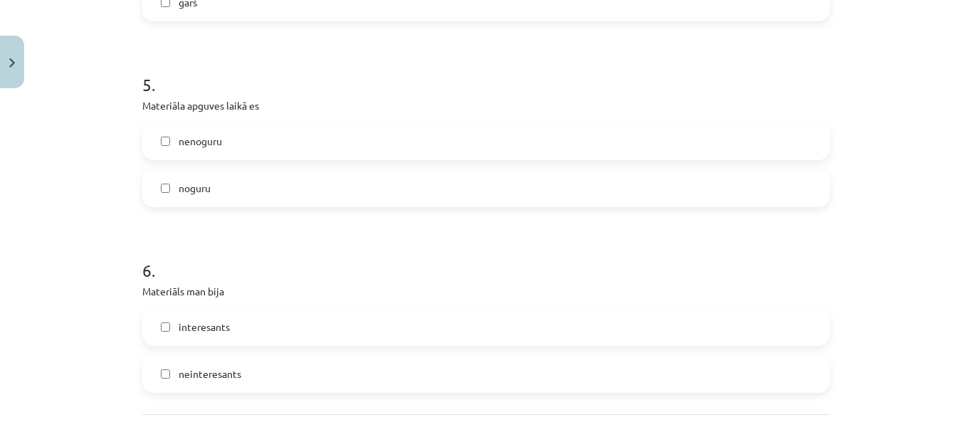
click at [274, 186] on label "noguru" at bounding box center [486, 188] width 684 height 36
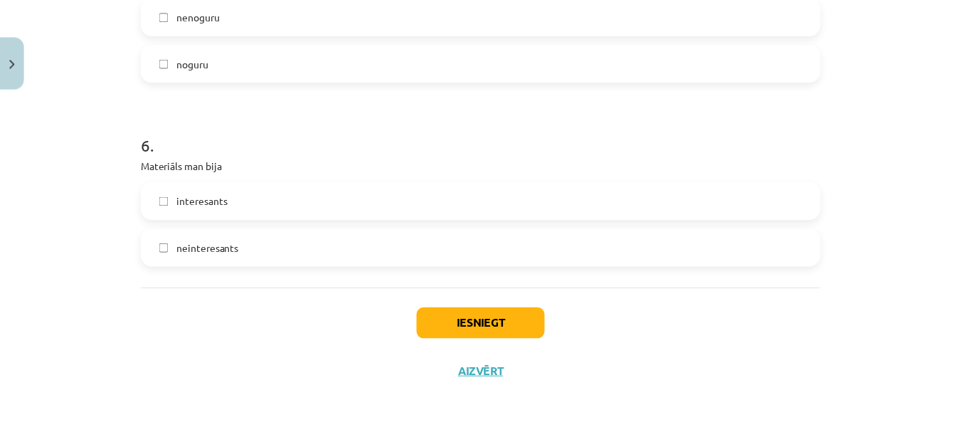
scroll to position [1196, 0]
click at [285, 250] on label "neinteresants" at bounding box center [486, 248] width 684 height 36
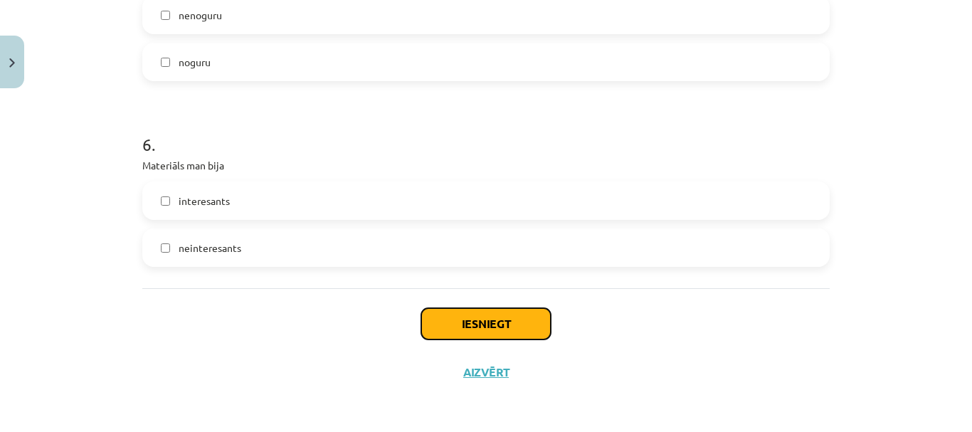
click at [447, 325] on button "Iesniegt" at bounding box center [485, 323] width 129 height 31
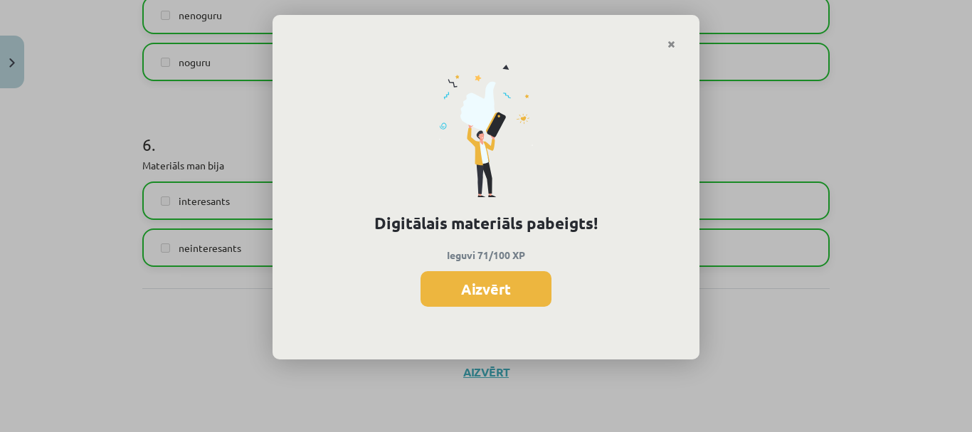
click at [479, 307] on div "Digitālais materiāls pabeigts! Ieguvi 71/100 XP Aizvērt" at bounding box center [485, 205] width 427 height 310
click at [489, 289] on button "Aizvērt" at bounding box center [485, 289] width 131 height 36
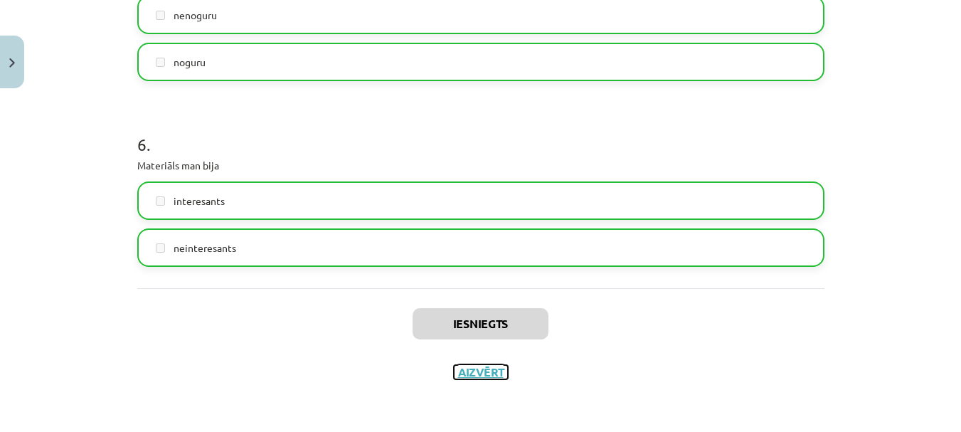
click at [465, 378] on button "Aizvērt" at bounding box center [481, 372] width 54 height 14
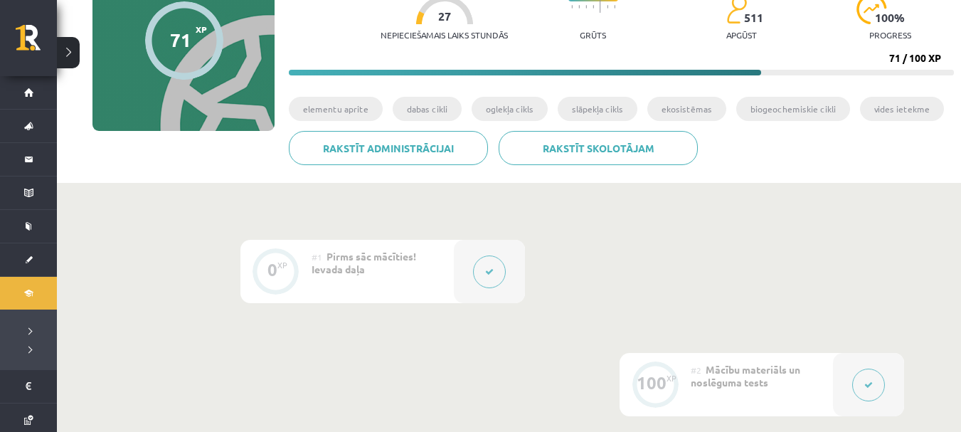
scroll to position [0, 0]
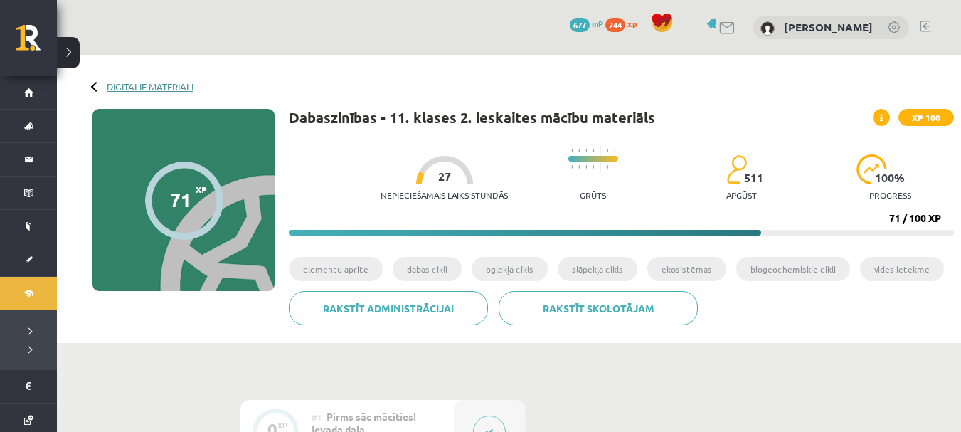
click at [113, 90] on link "Digitālie materiāli" at bounding box center [150, 86] width 87 height 11
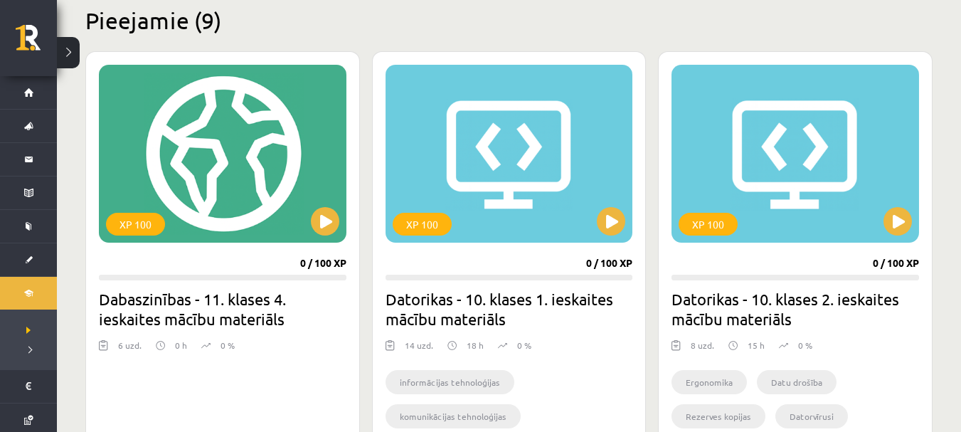
scroll to position [356, 0]
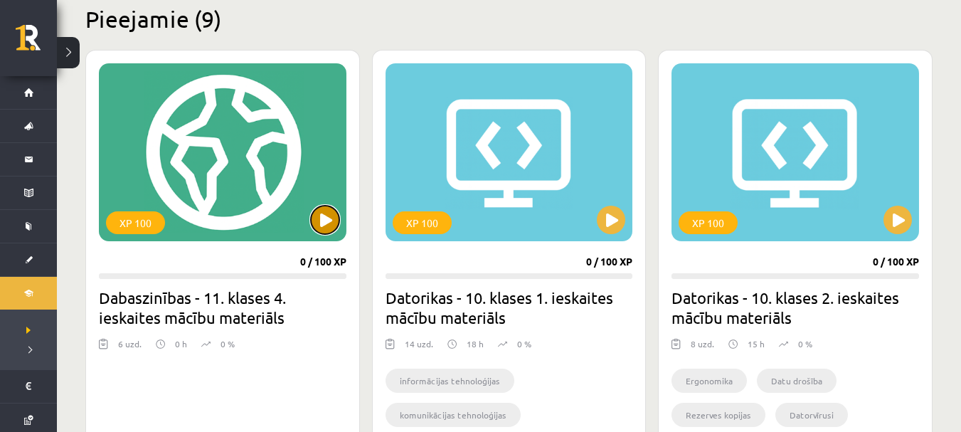
click at [326, 220] on button at bounding box center [325, 220] width 28 height 28
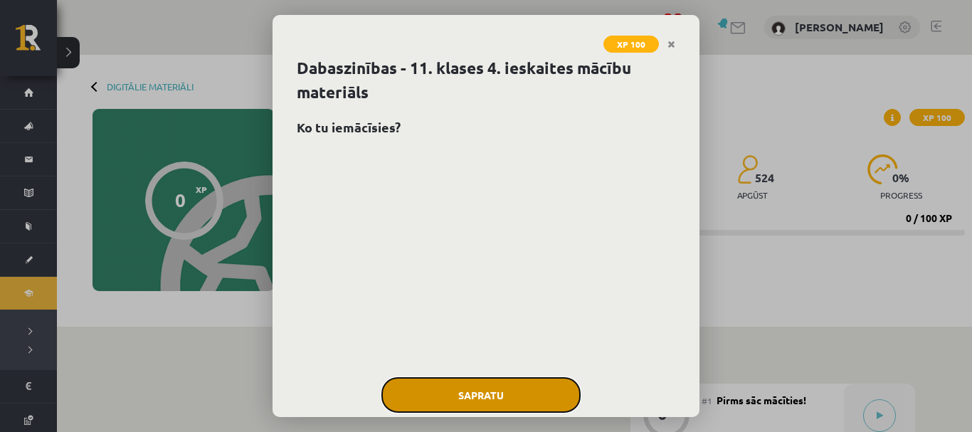
click at [490, 393] on button "Sapratu" at bounding box center [480, 395] width 199 height 36
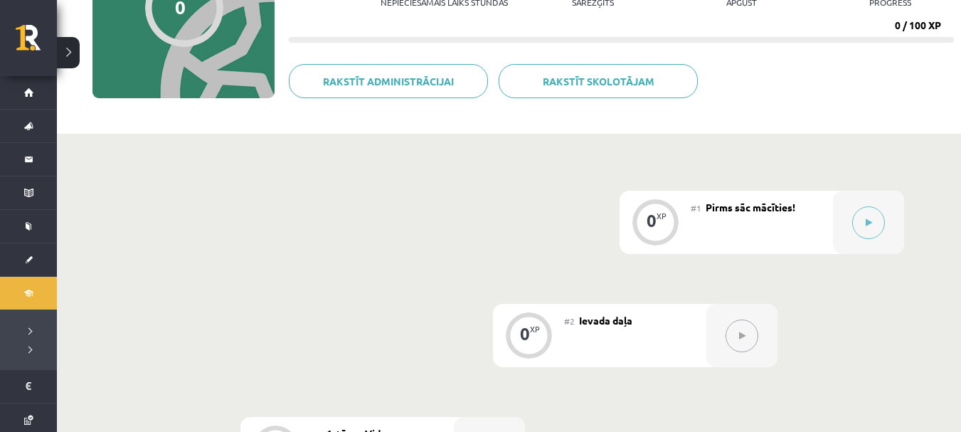
scroll to position [5, 0]
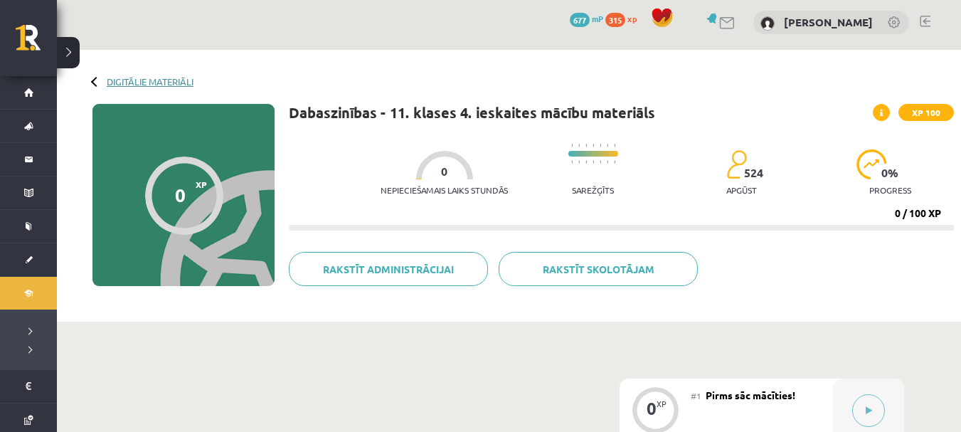
click at [166, 83] on link "Digitālie materiāli" at bounding box center [150, 81] width 87 height 11
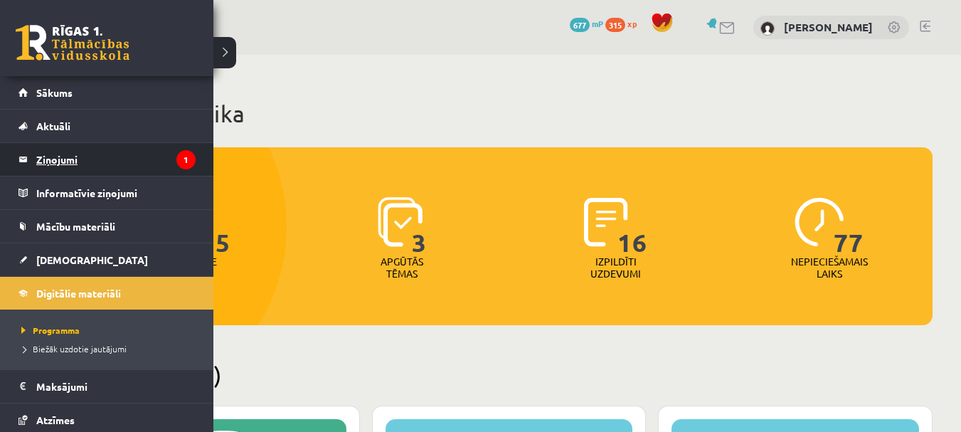
click at [105, 149] on legend "Ziņojumi 1" at bounding box center [115, 159] width 159 height 33
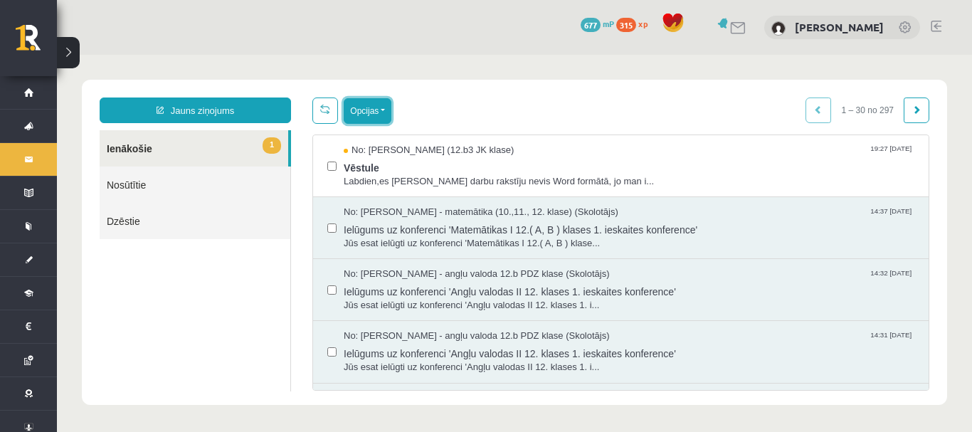
click at [367, 112] on button "Opcijas" at bounding box center [368, 111] width 48 height 26
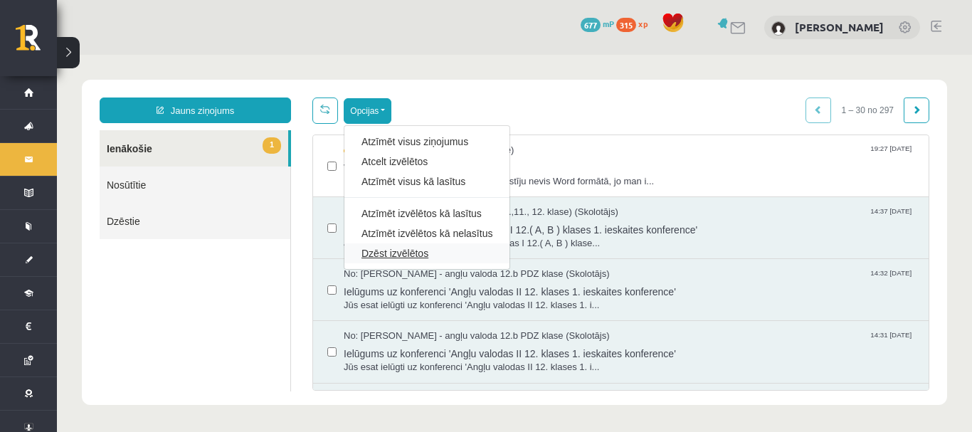
click at [400, 248] on link "Dzēst izvēlētos" at bounding box center [426, 253] width 131 height 14
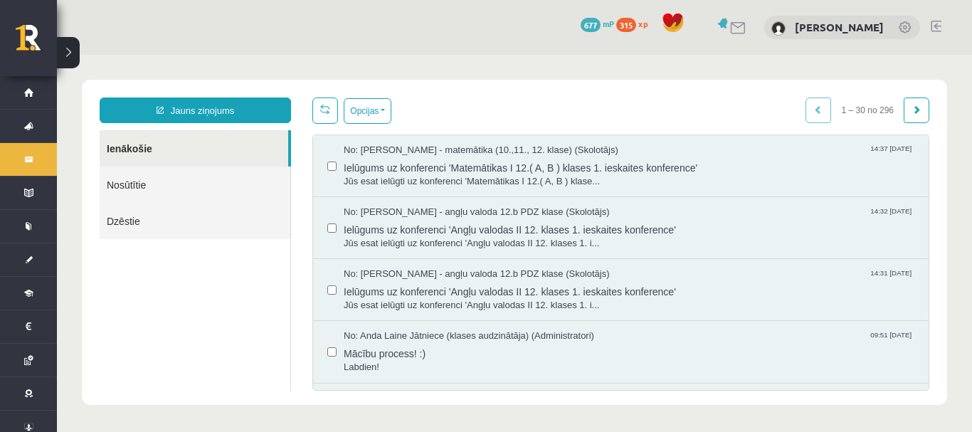
click at [724, 105] on div "Opcijas Atzīmēt visus ziņojumus Atcelt izvēlētos Atzīmēt visus kā lasītus Atzīm…" at bounding box center [620, 110] width 617 height 26
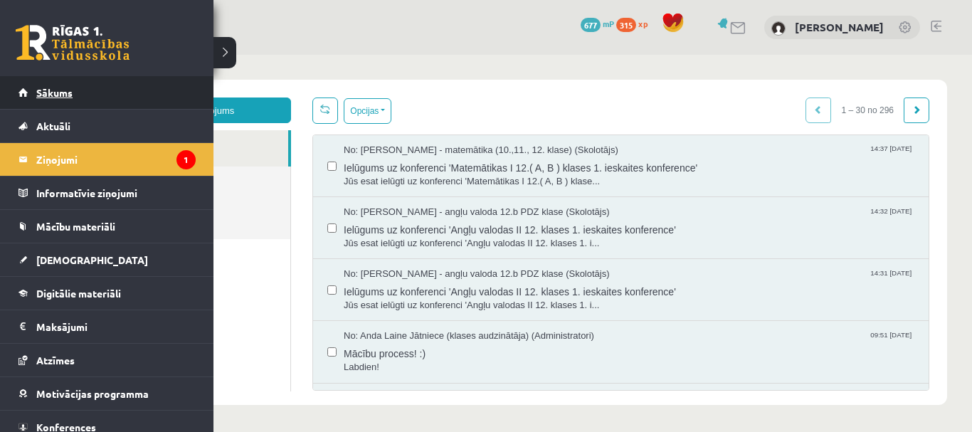
click at [36, 90] on link "Sākums" at bounding box center [106, 92] width 177 height 33
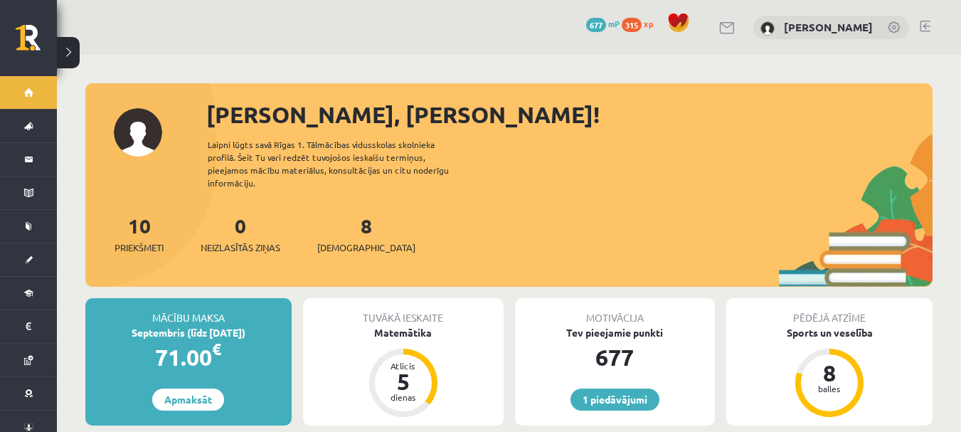
click at [436, 216] on div "10 Priekšmeti 0 Neizlasītās ziņas 8 [DEMOGRAPHIC_DATA]" at bounding box center [508, 249] width 847 height 76
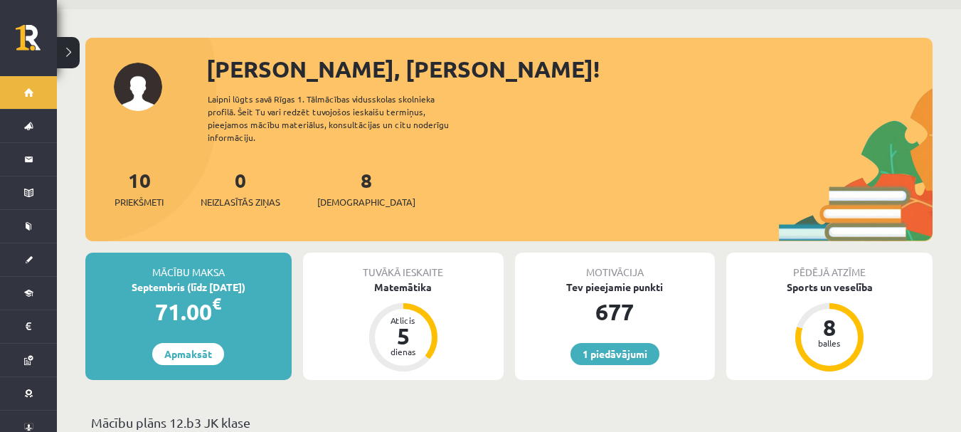
scroll to position [71, 0]
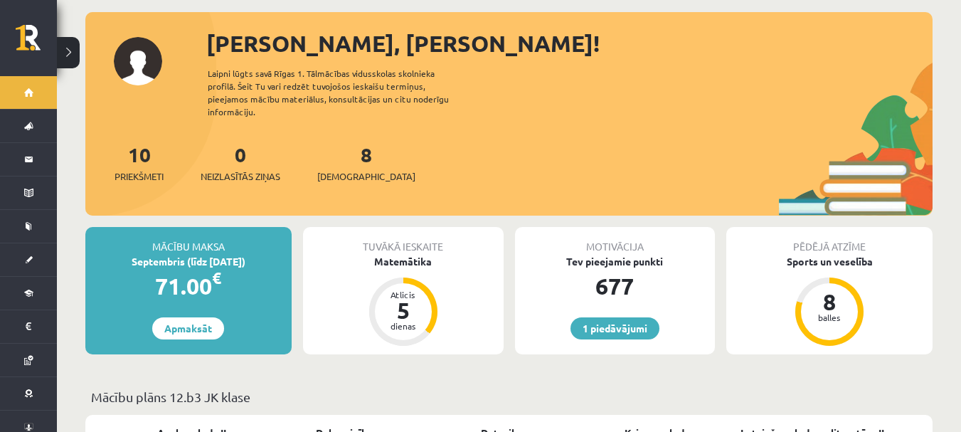
click at [417, 149] on div "10 Priekšmeti 0 Neizlasītās ziņas 8 [DEMOGRAPHIC_DATA]" at bounding box center [508, 177] width 847 height 76
